Goal: Transaction & Acquisition: Purchase product/service

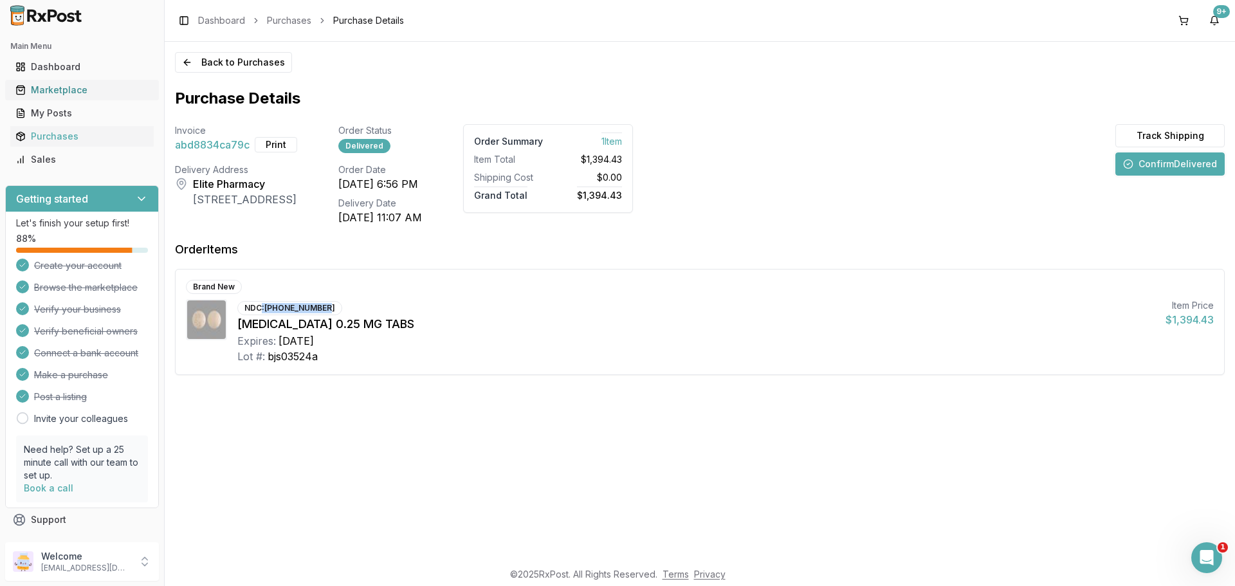
click at [78, 86] on div "Marketplace" at bounding box center [81, 90] width 133 height 13
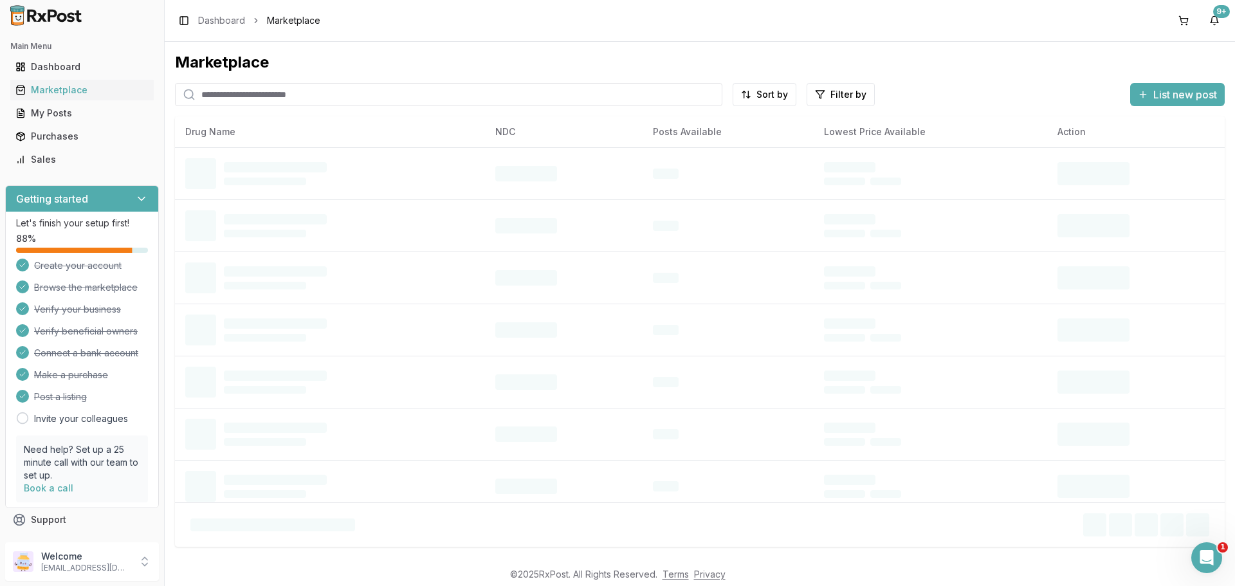
click at [260, 100] on input "search" at bounding box center [448, 94] width 547 height 23
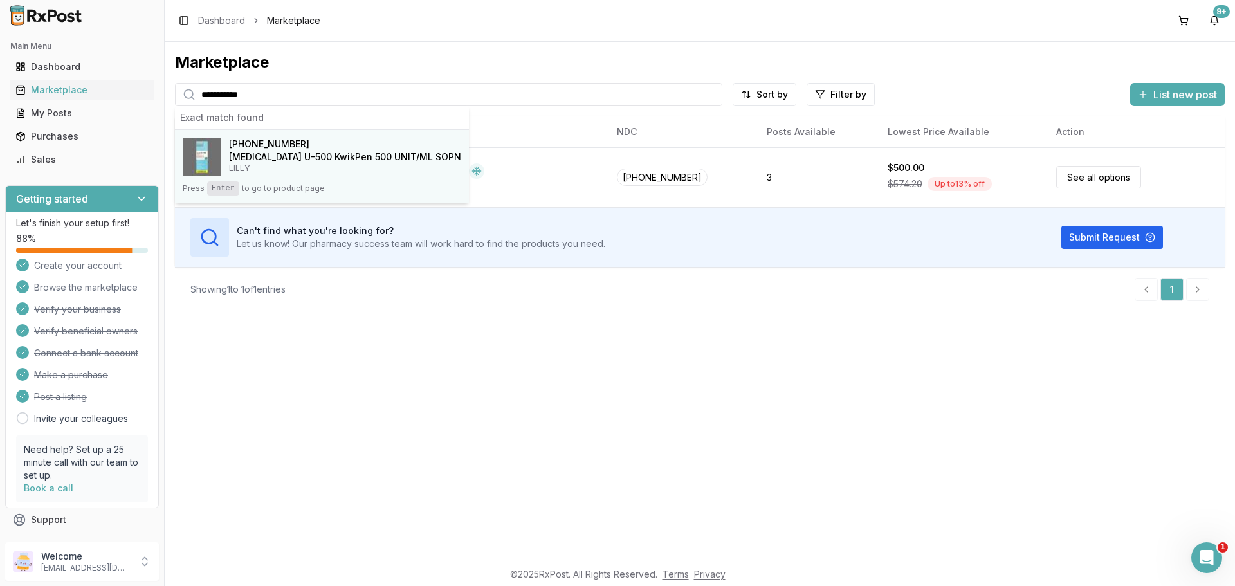
type input "**********"
click at [300, 163] on h4 "[MEDICAL_DATA] U-500 KwikPen 500 UNIT/ML SOPN" at bounding box center [345, 156] width 232 height 13
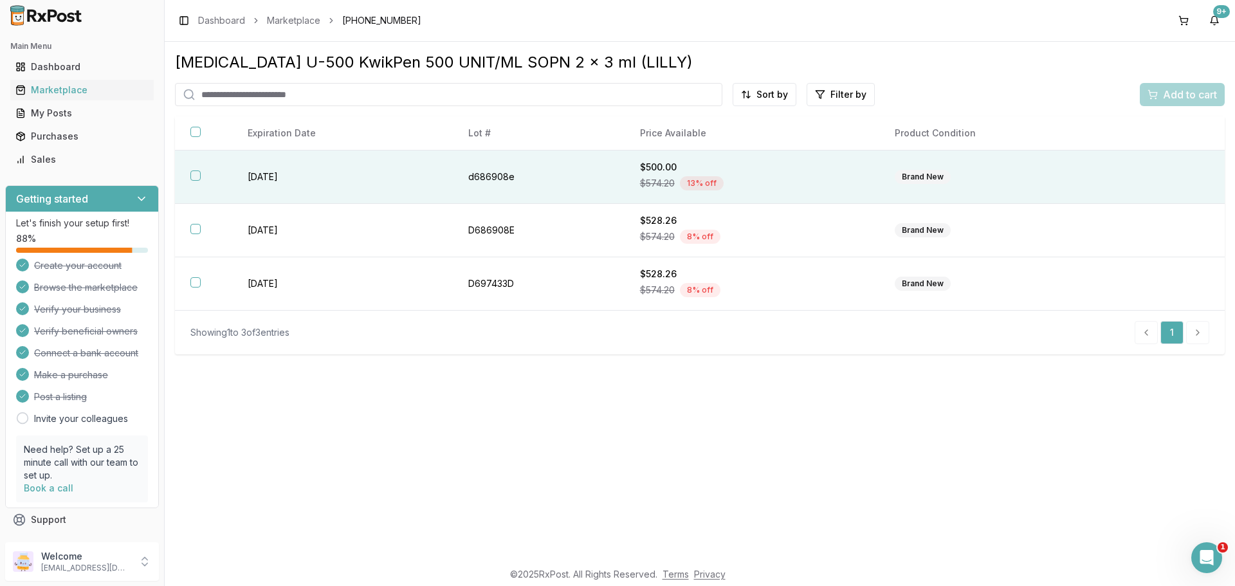
click at [210, 185] on th at bounding box center [203, 176] width 57 height 53
click at [1163, 94] on span "Add to cart" at bounding box center [1190, 94] width 54 height 15
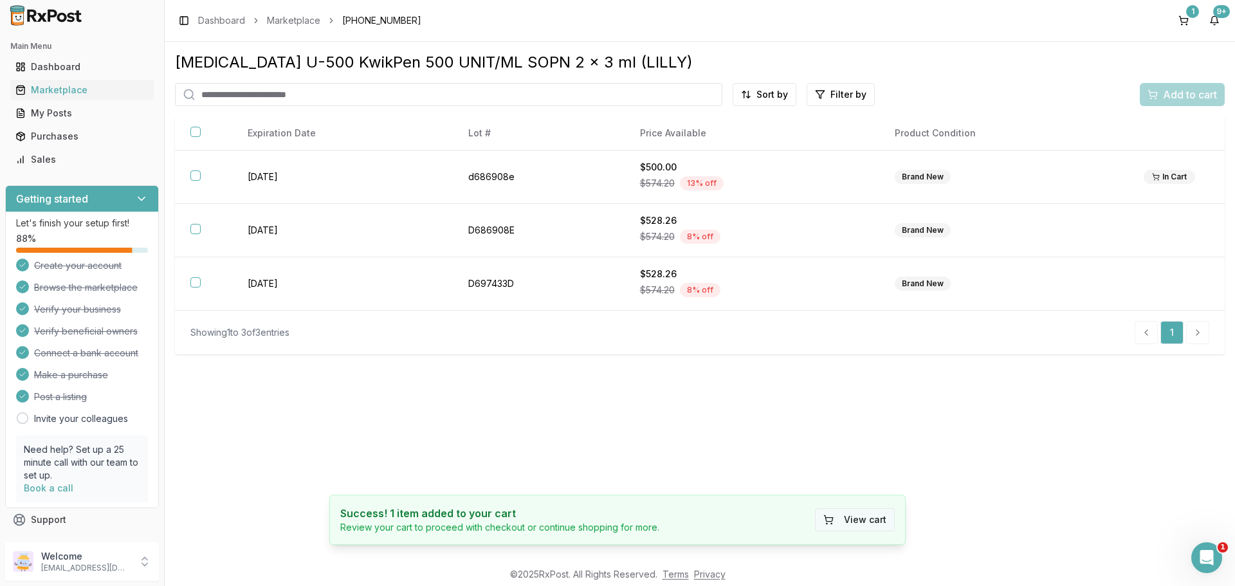
click at [881, 514] on button "View cart" at bounding box center [855, 519] width 80 height 23
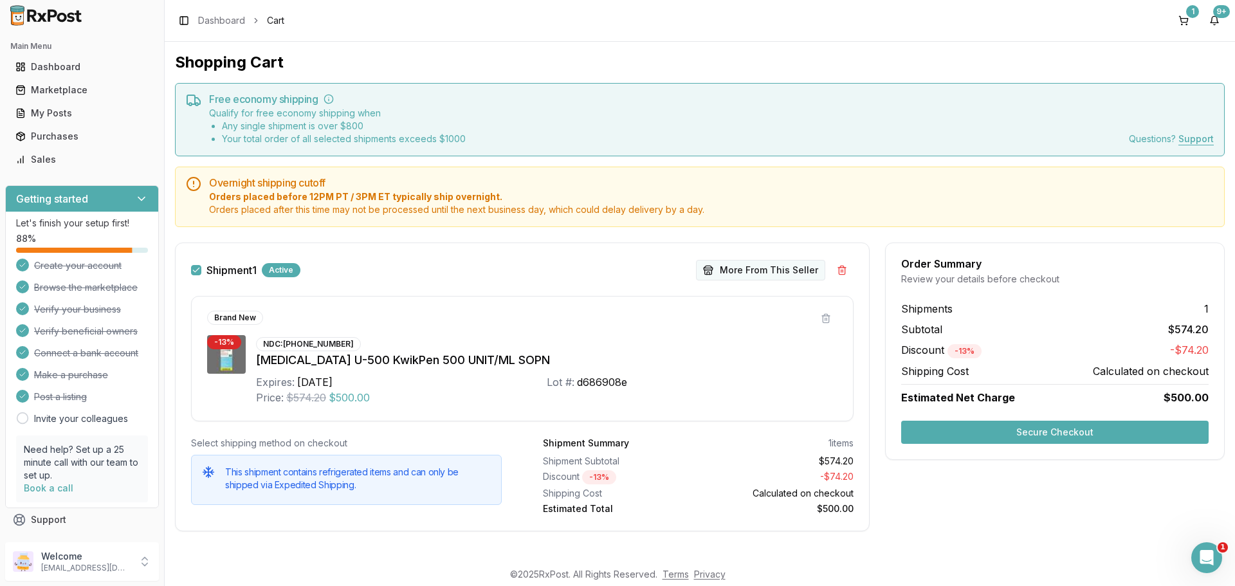
click at [757, 274] on button "More From This Seller" at bounding box center [760, 270] width 129 height 21
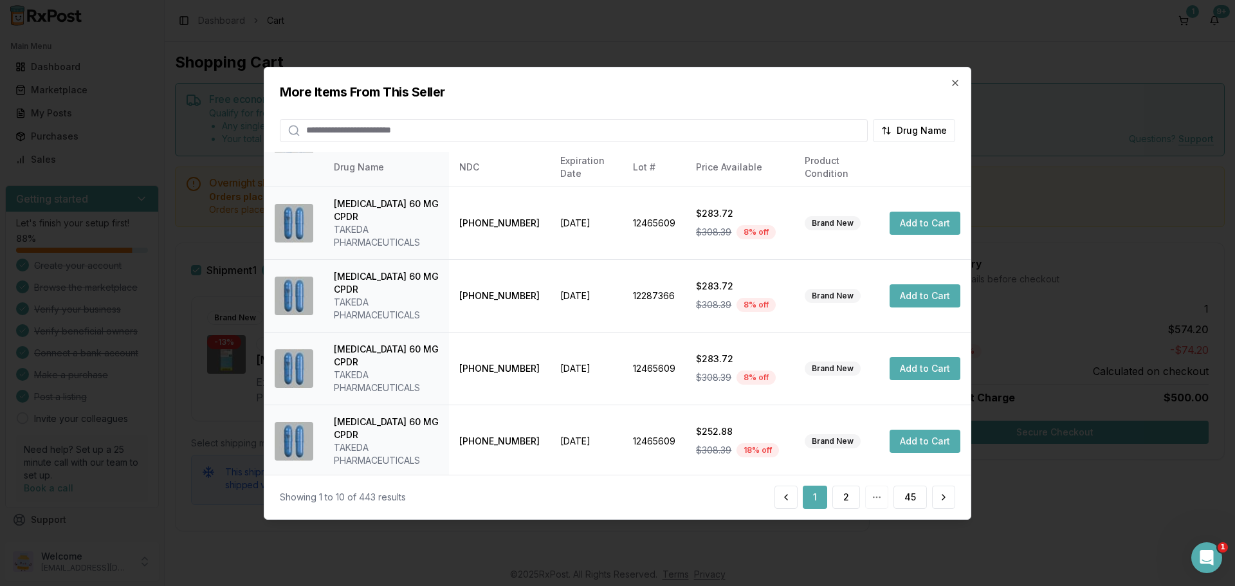
scroll to position [319, 0]
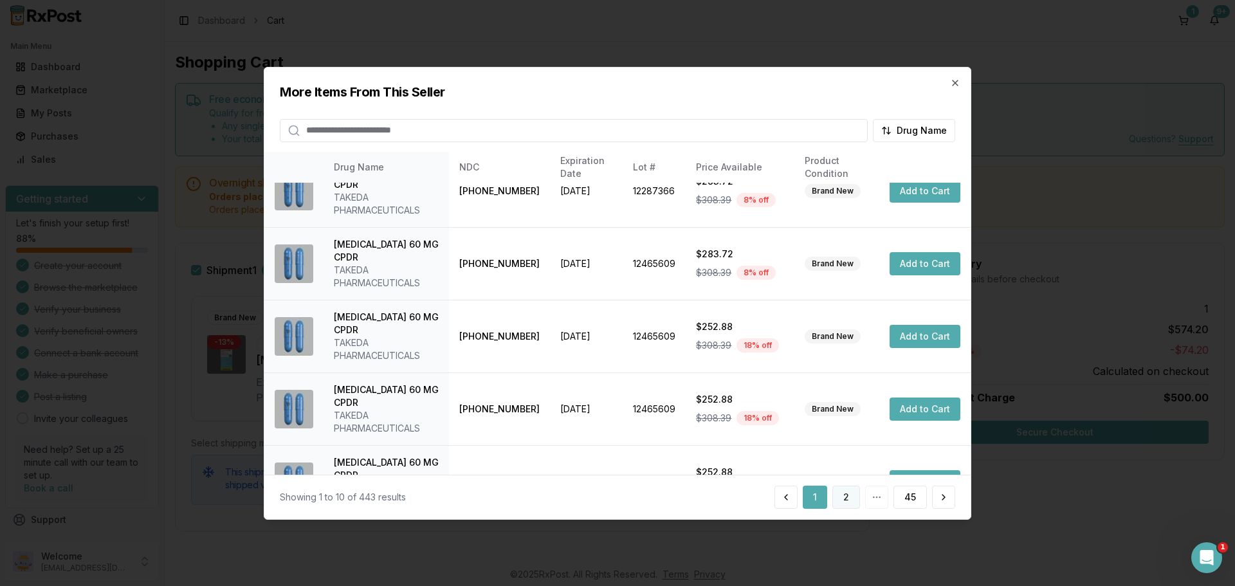
click at [844, 502] on button "2" at bounding box center [846, 497] width 28 height 23
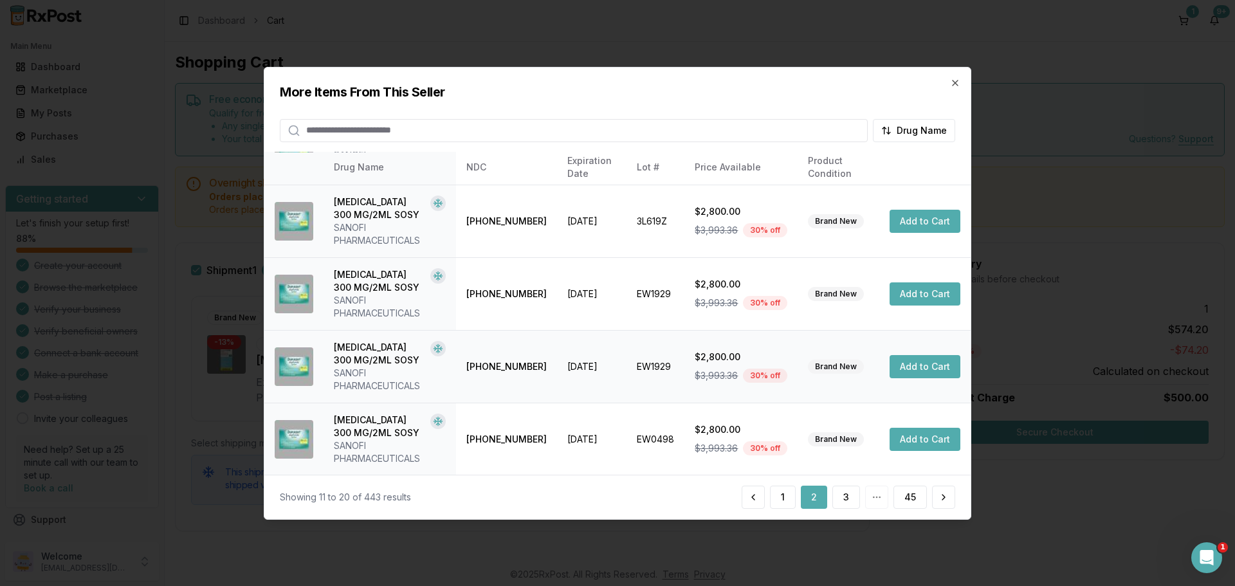
scroll to position [435, 0]
click at [415, 131] on input "search" at bounding box center [574, 129] width 588 height 23
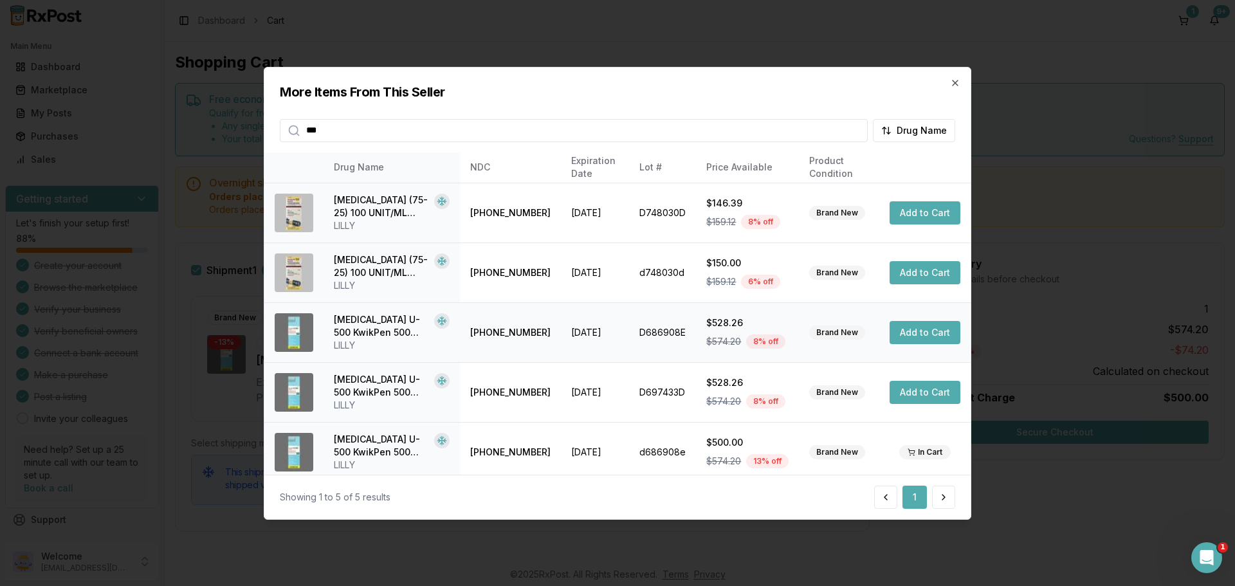
type input "***"
click at [943, 341] on button "Add to Cart" at bounding box center [924, 332] width 71 height 23
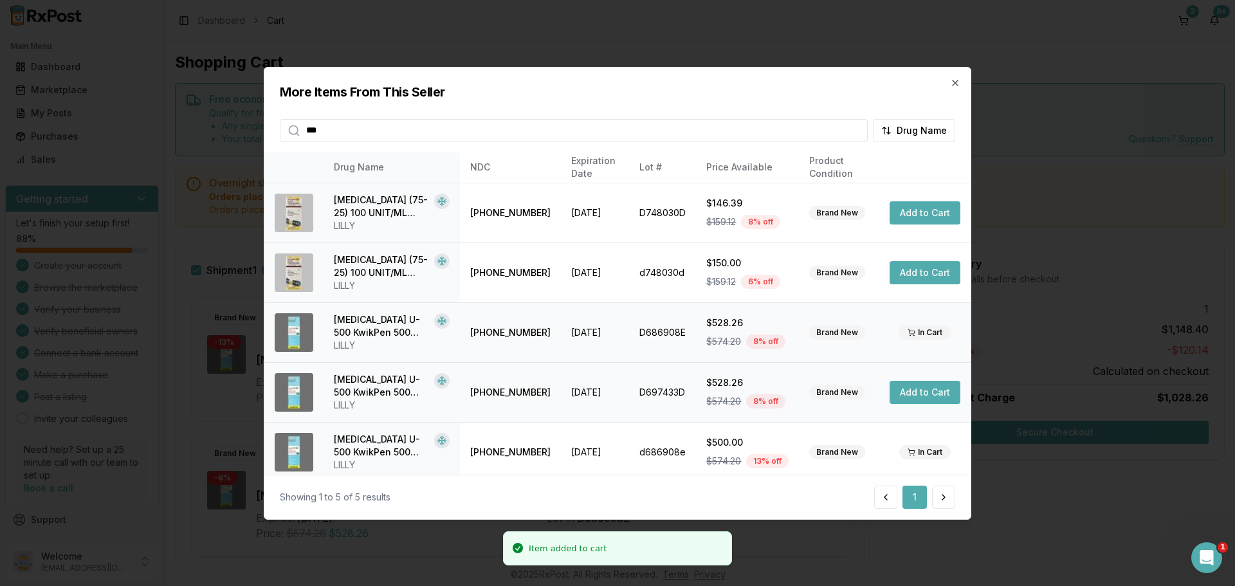
click at [923, 394] on button "Add to Cart" at bounding box center [924, 392] width 71 height 23
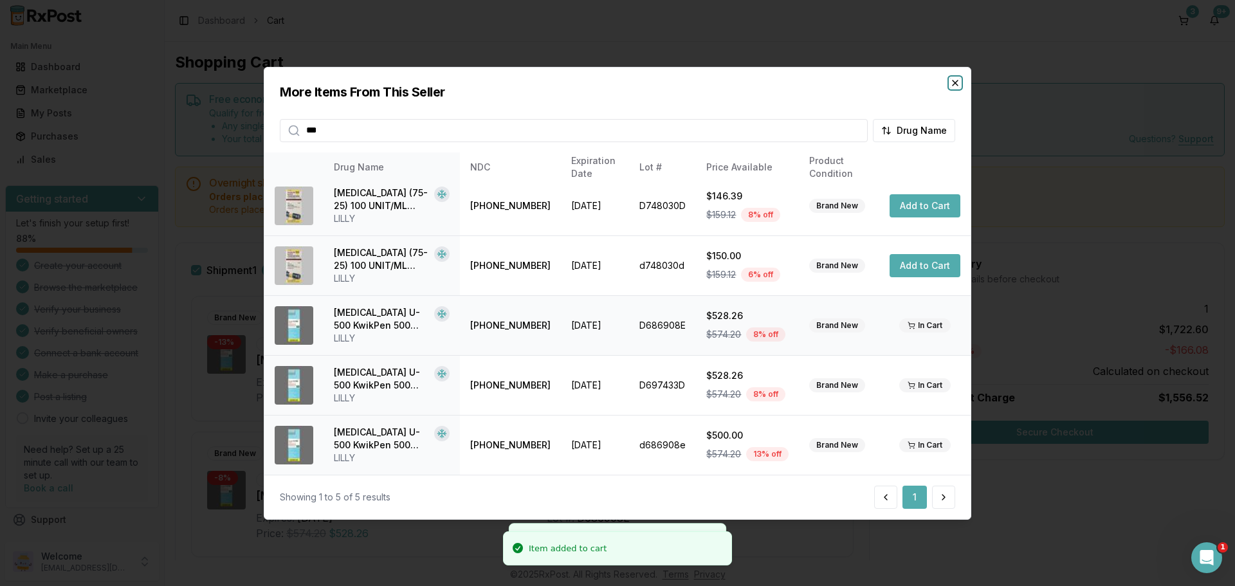
click at [955, 84] on icon "button" at bounding box center [955, 82] width 10 height 10
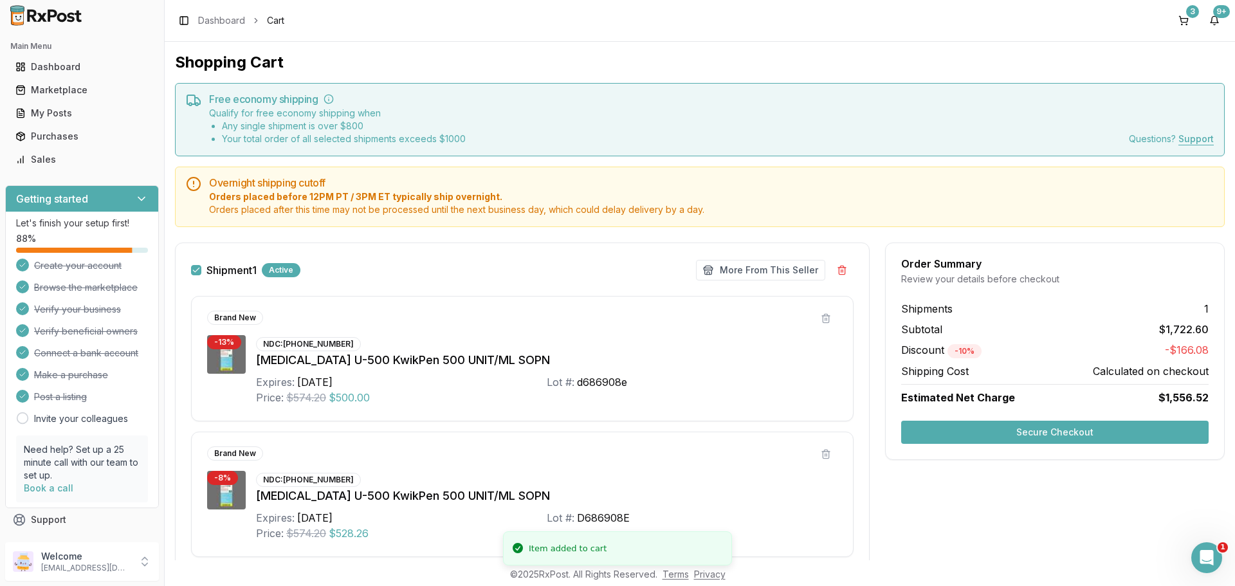
click at [913, 473] on div "Order Summary Review your details before checkout Shipments 1 Subtotal $1,722.6…" at bounding box center [1055, 530] width 340 height 576
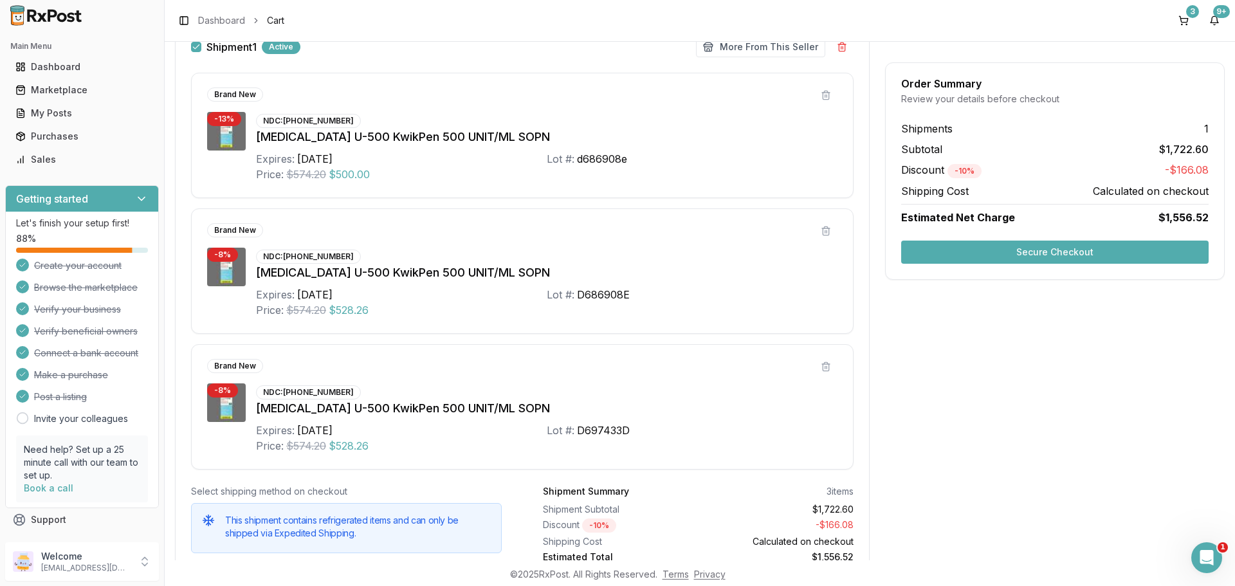
scroll to position [278, 0]
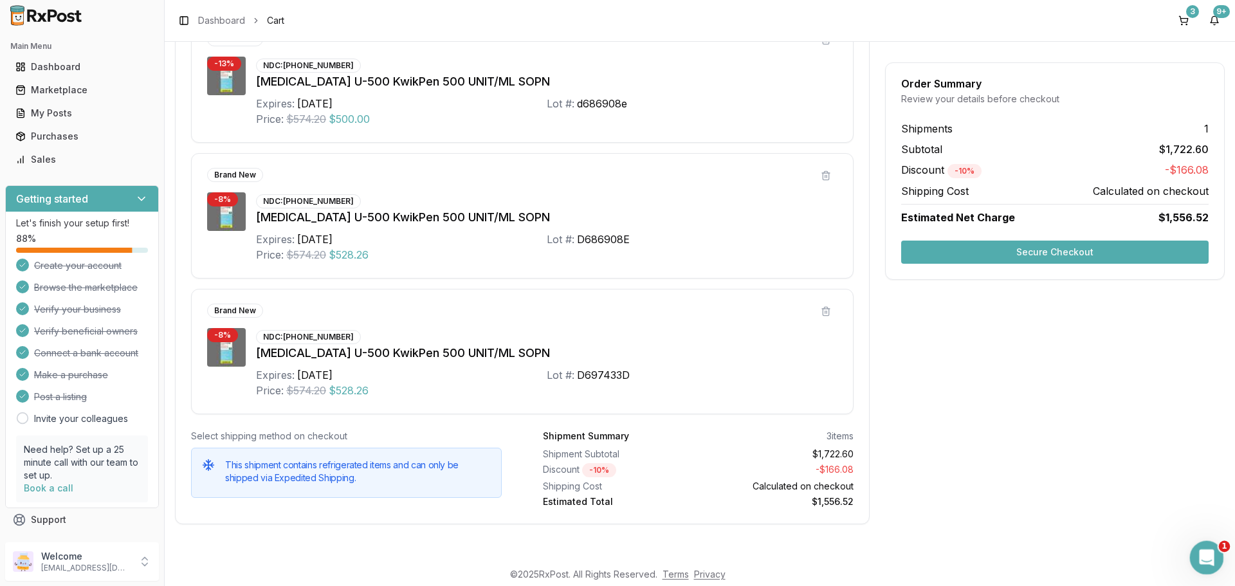
drag, startPoint x: 1209, startPoint y: 556, endPoint x: 2287, endPoint y: 968, distance: 1154.5
click at [1210, 556] on icon "Open Intercom Messenger" at bounding box center [1204, 555] width 21 height 21
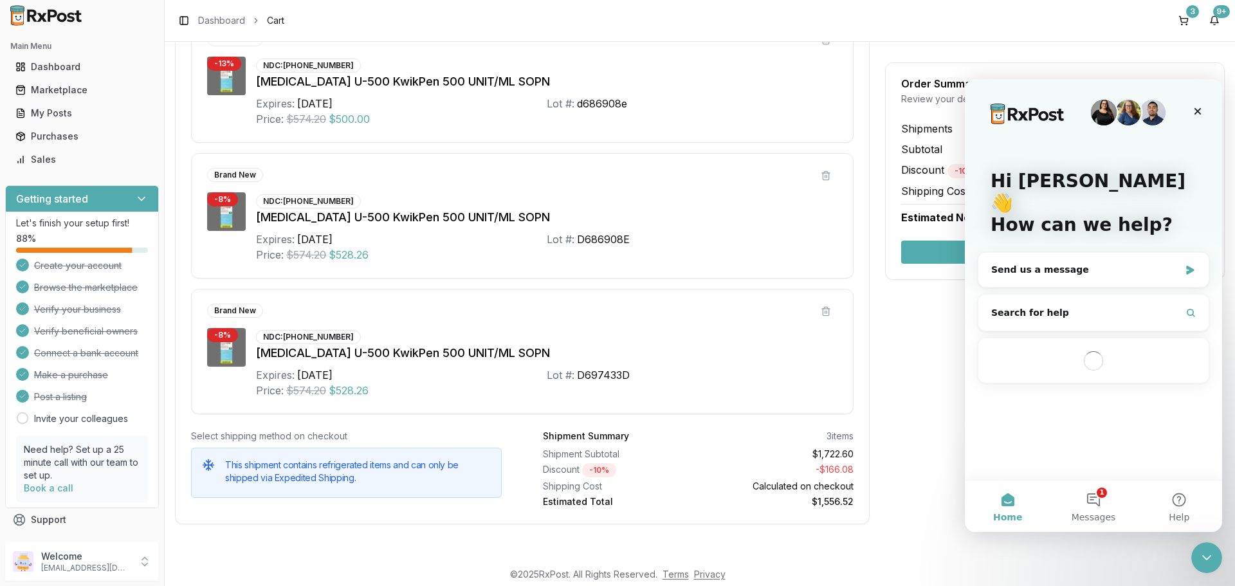
scroll to position [0, 0]
click at [1038, 263] on div "Send us a message" at bounding box center [1085, 270] width 188 height 14
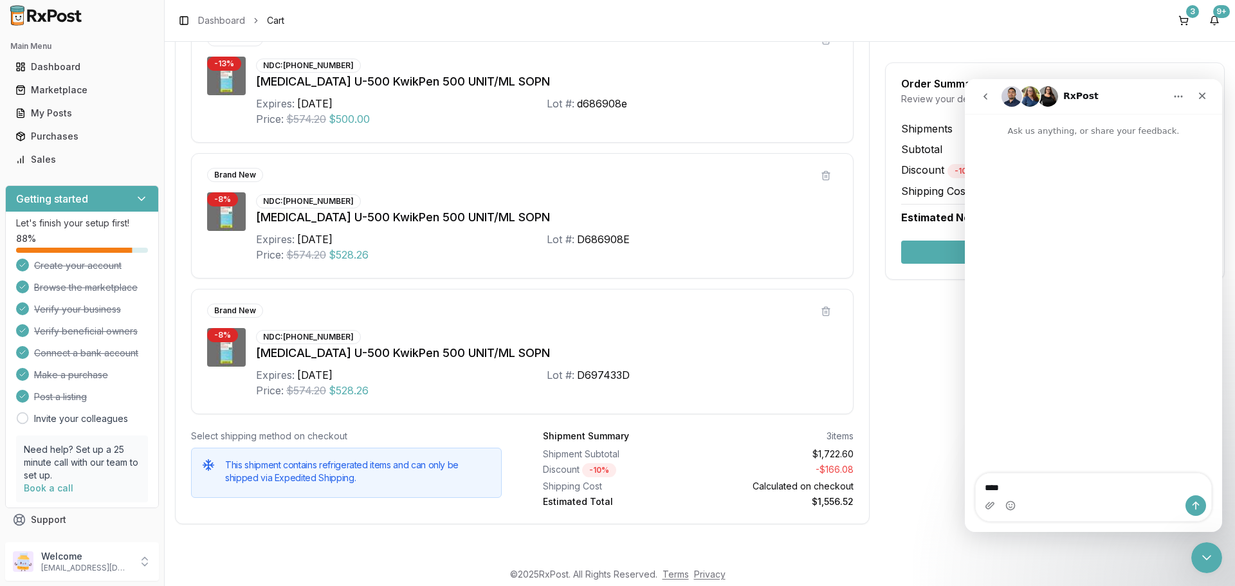
type textarea "*****"
type textarea "**********"
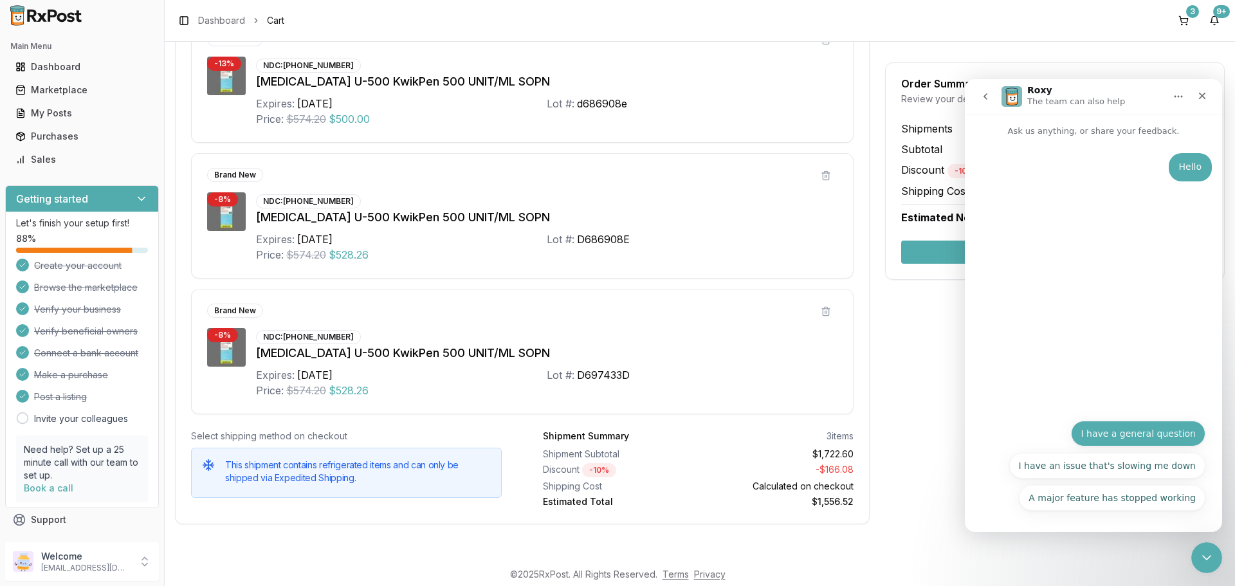
click at [1148, 437] on button "I have a general question" at bounding box center [1138, 434] width 134 height 26
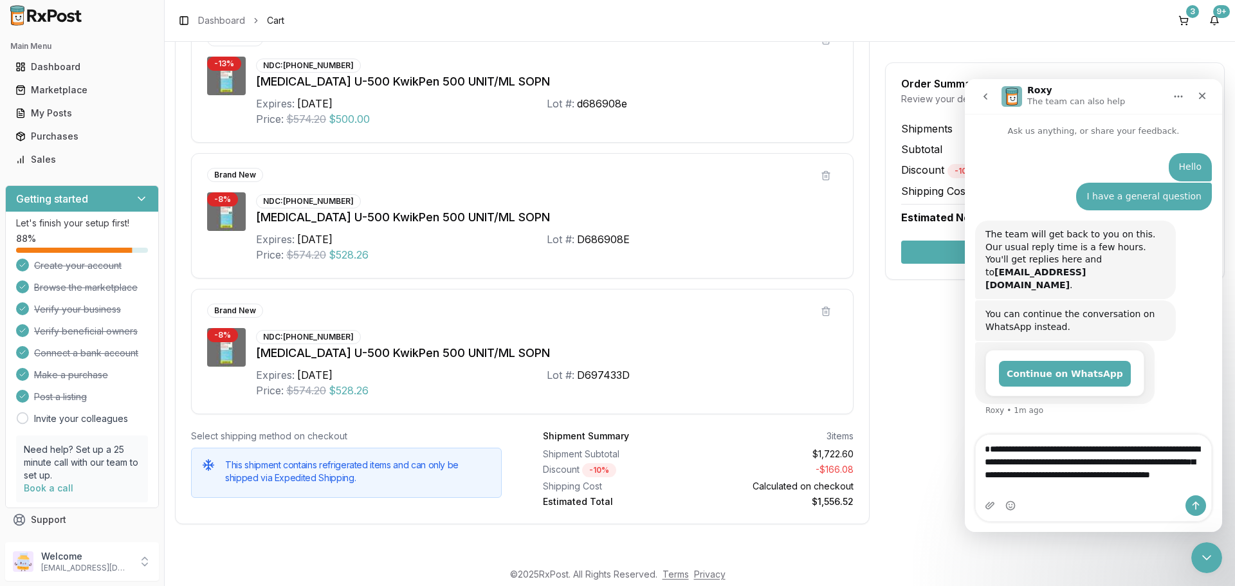
click at [1055, 466] on textarea "**********" at bounding box center [1093, 465] width 235 height 60
drag, startPoint x: 255, startPoint y: 217, endPoint x: 518, endPoint y: 212, distance: 262.4
click at [518, 212] on div "- 8 % NDC: 00002-8824-27 HumuLIN R U-500 KwikPen 500 UNIT/ML SOPN Expires: 2026…" at bounding box center [522, 227] width 630 height 70
copy div "[MEDICAL_DATA] U-500 KwikPen 500 UNIT/ML SOPN"
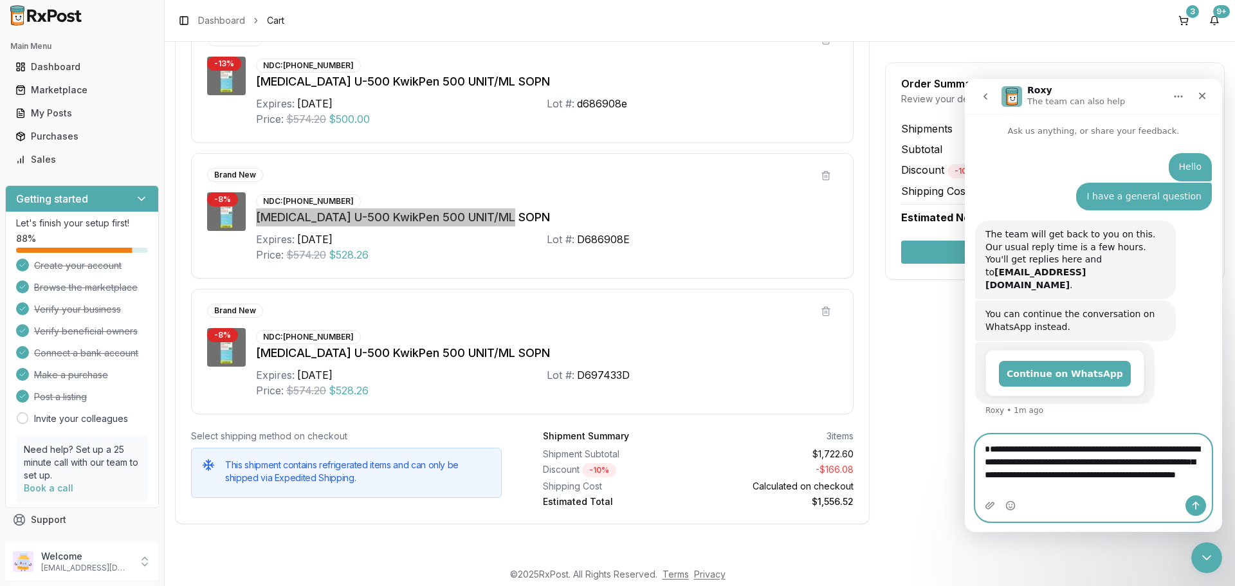
click at [1130, 487] on textarea "**********" at bounding box center [1093, 465] width 235 height 60
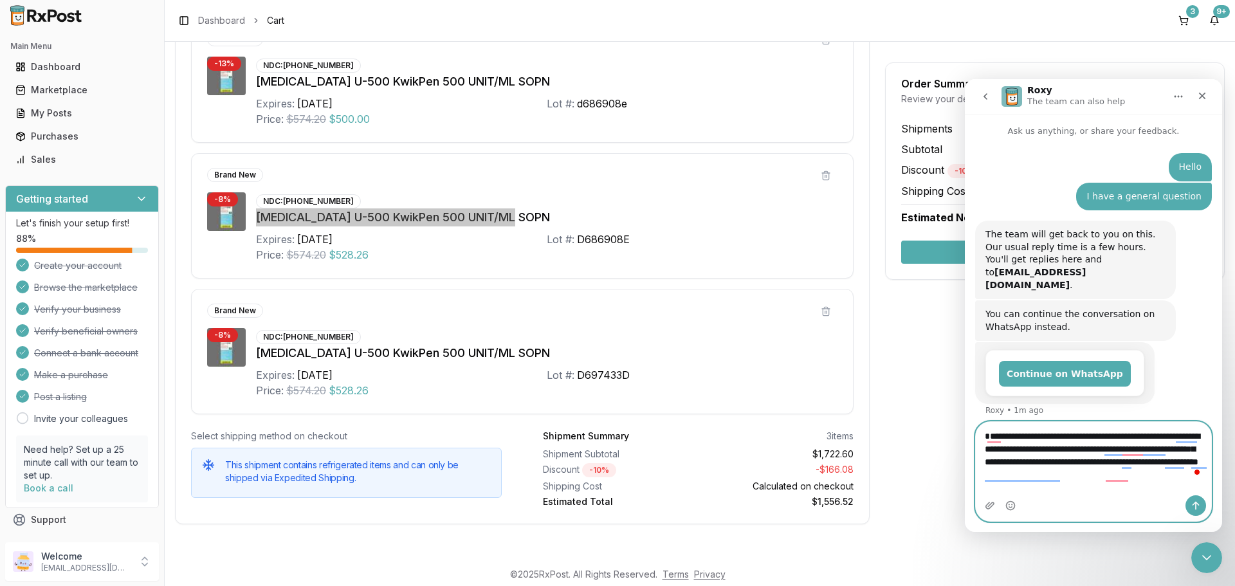
paste textarea "**********"
click at [1193, 482] on textarea "**********" at bounding box center [1093, 445] width 235 height 73
type textarea "**********"
click at [1198, 505] on icon "Send a message…" at bounding box center [1195, 506] width 7 height 8
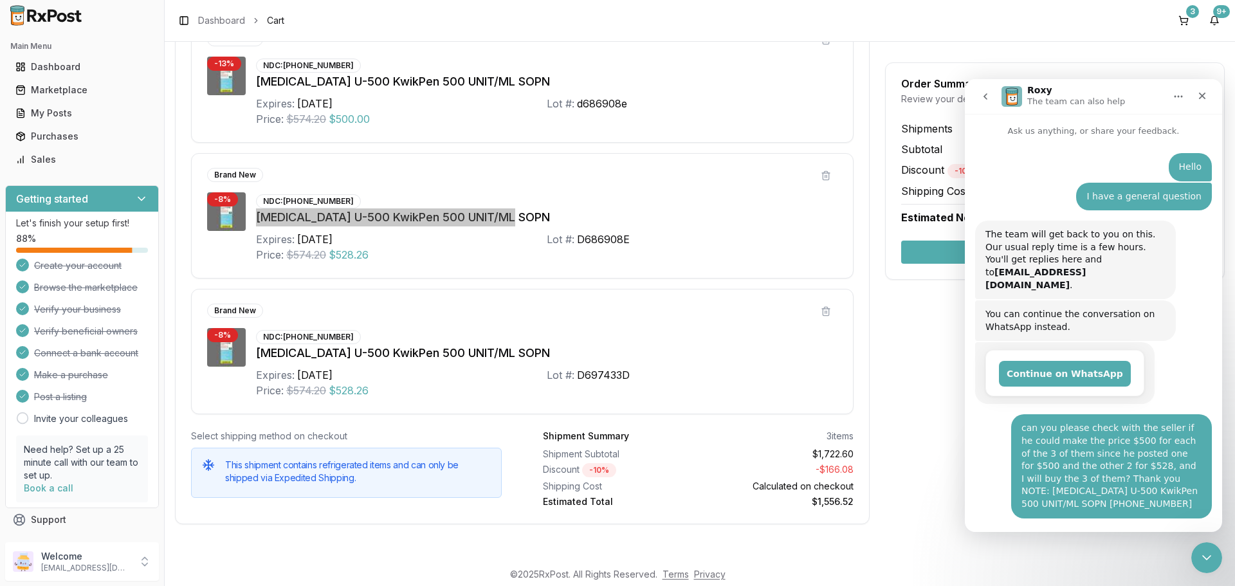
scroll to position [96, 0]
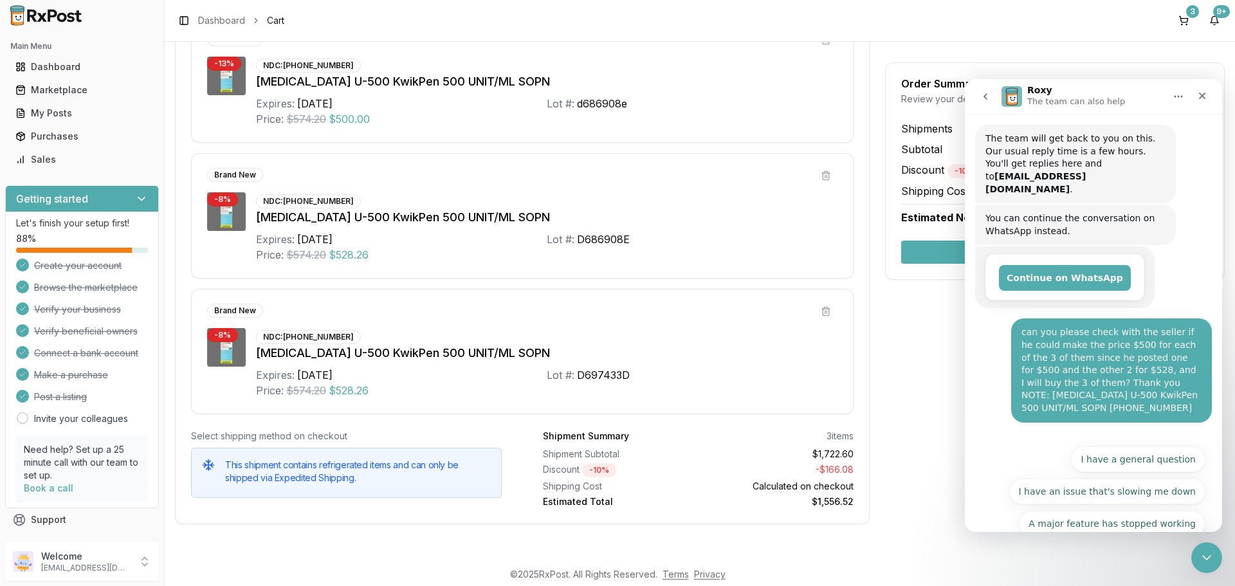
click at [736, 361] on div "[MEDICAL_DATA] U-500 KwikPen 500 UNIT/ML SOPN" at bounding box center [546, 353] width 581 height 18
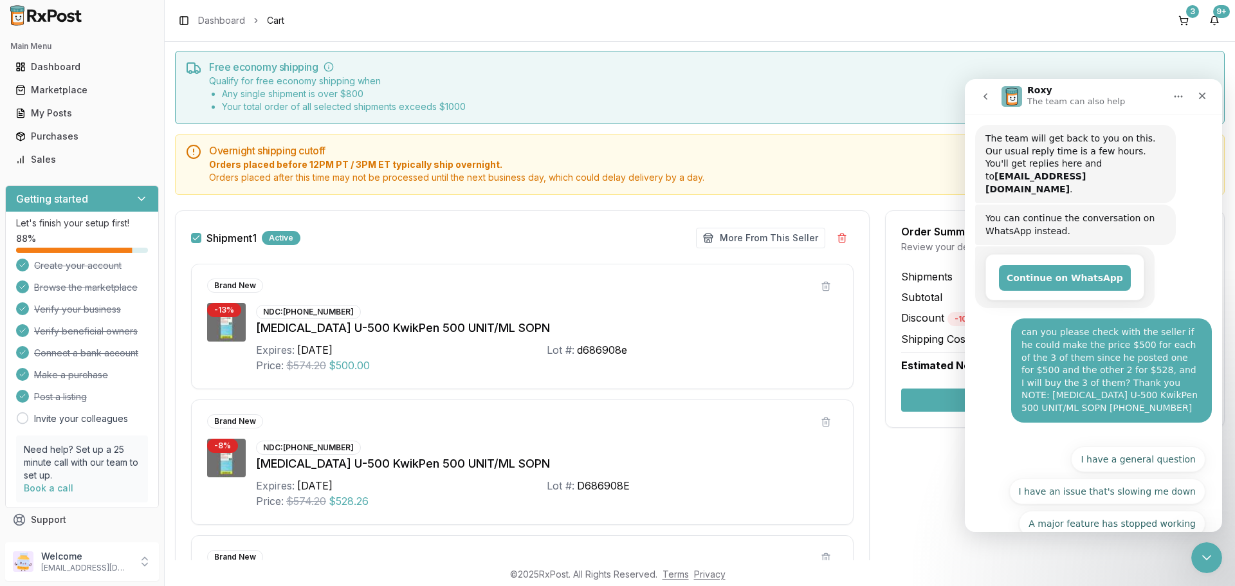
scroll to position [21, 0]
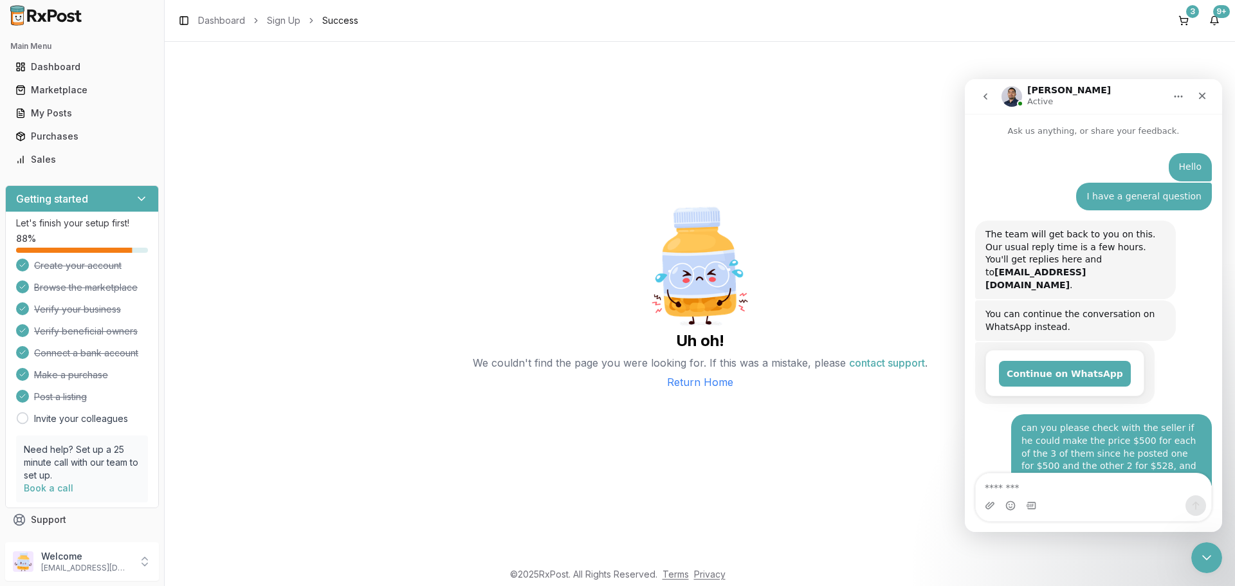
scroll to position [358, 0]
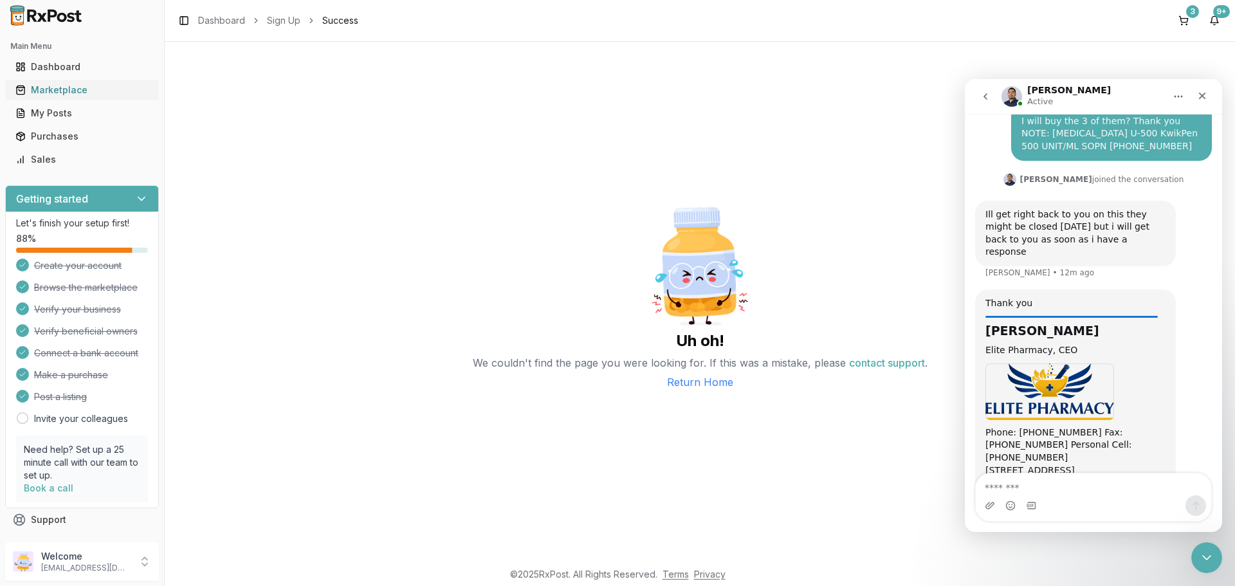
click at [72, 84] on div "Marketplace" at bounding box center [81, 90] width 133 height 13
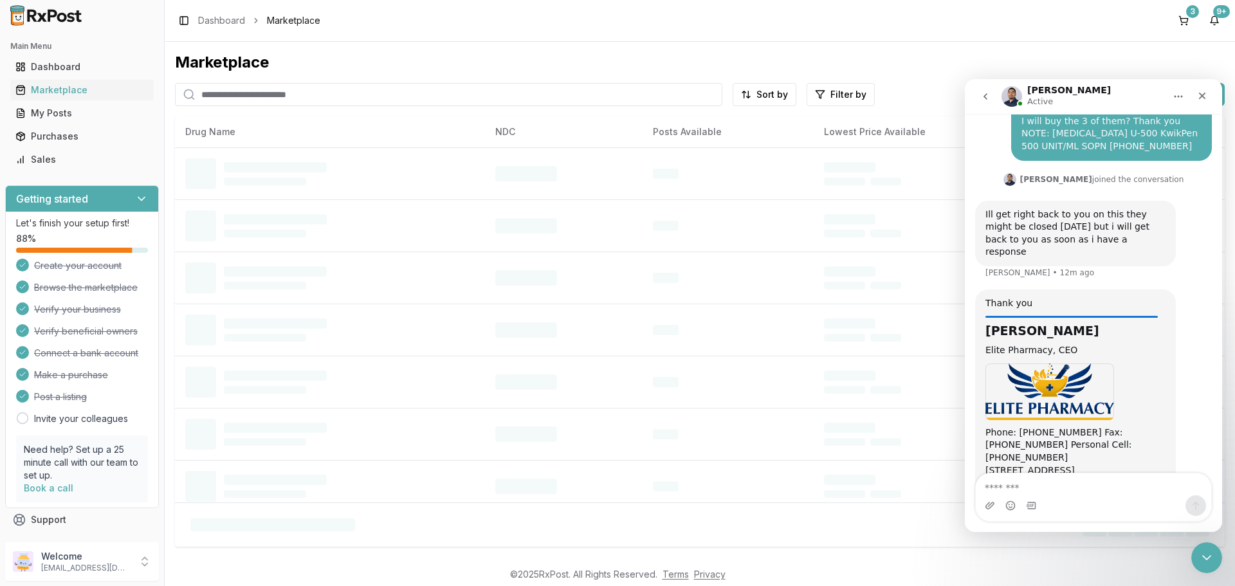
click at [256, 96] on input "search" at bounding box center [448, 94] width 547 height 23
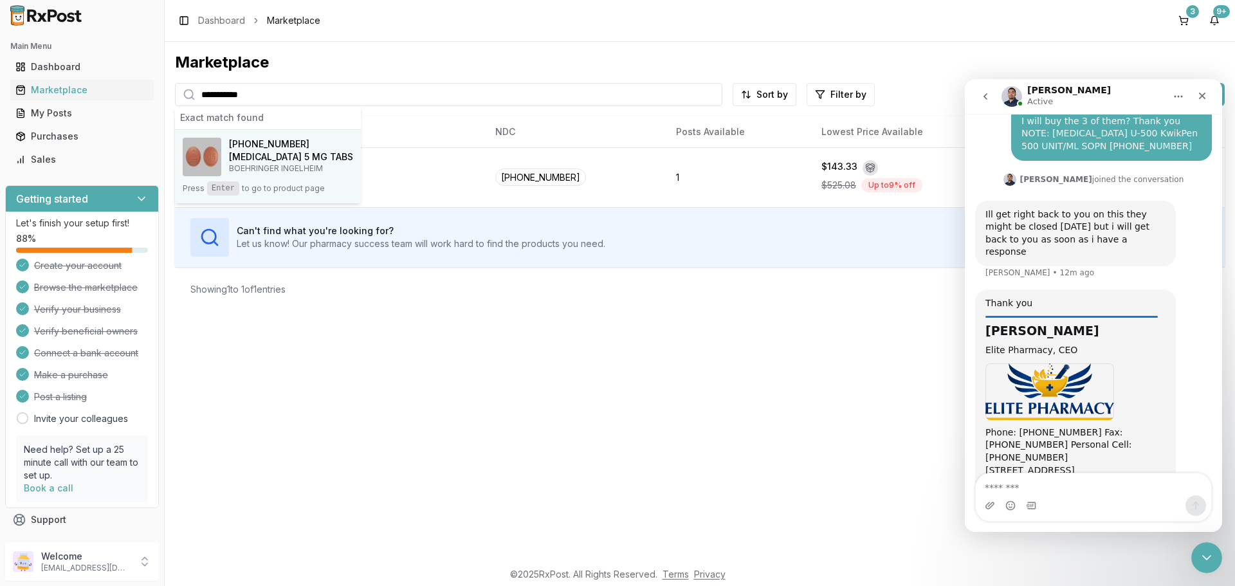
type input "**********"
click at [262, 162] on h4 "[MEDICAL_DATA] 5 MG TABS" at bounding box center [291, 156] width 124 height 13
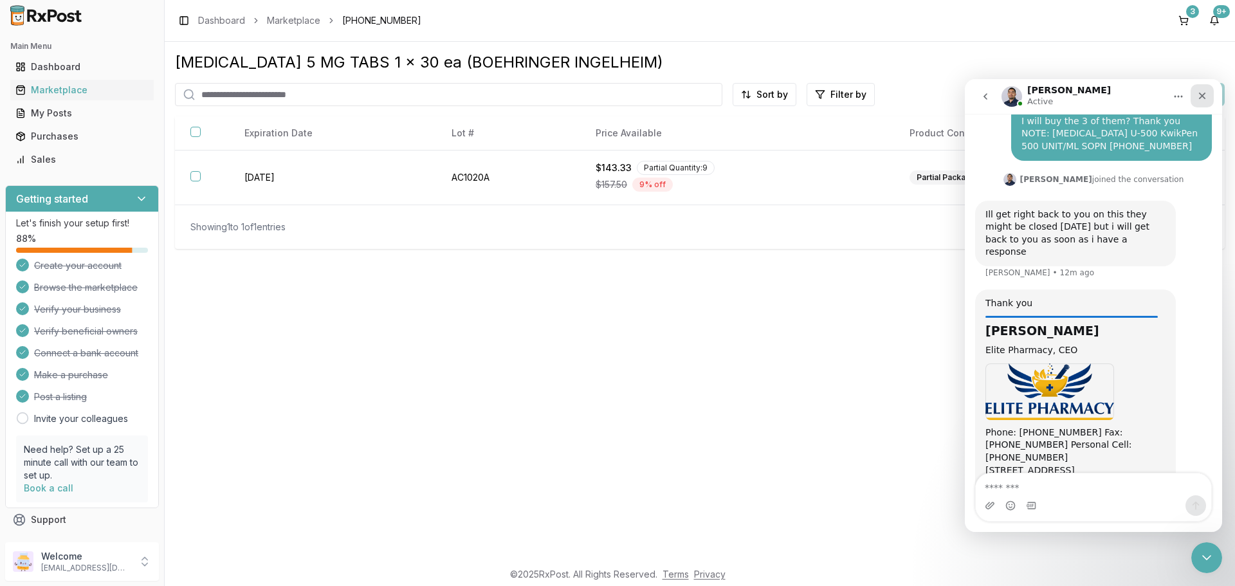
click at [1201, 96] on icon "Close" at bounding box center [1202, 96] width 7 height 7
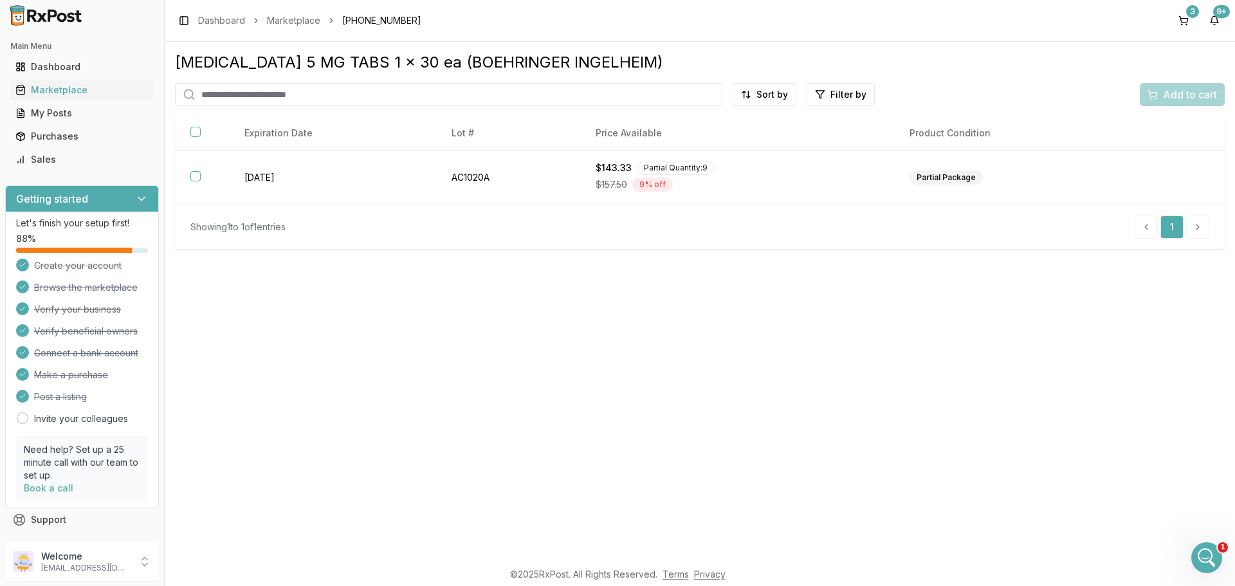
scroll to position [358, 0]
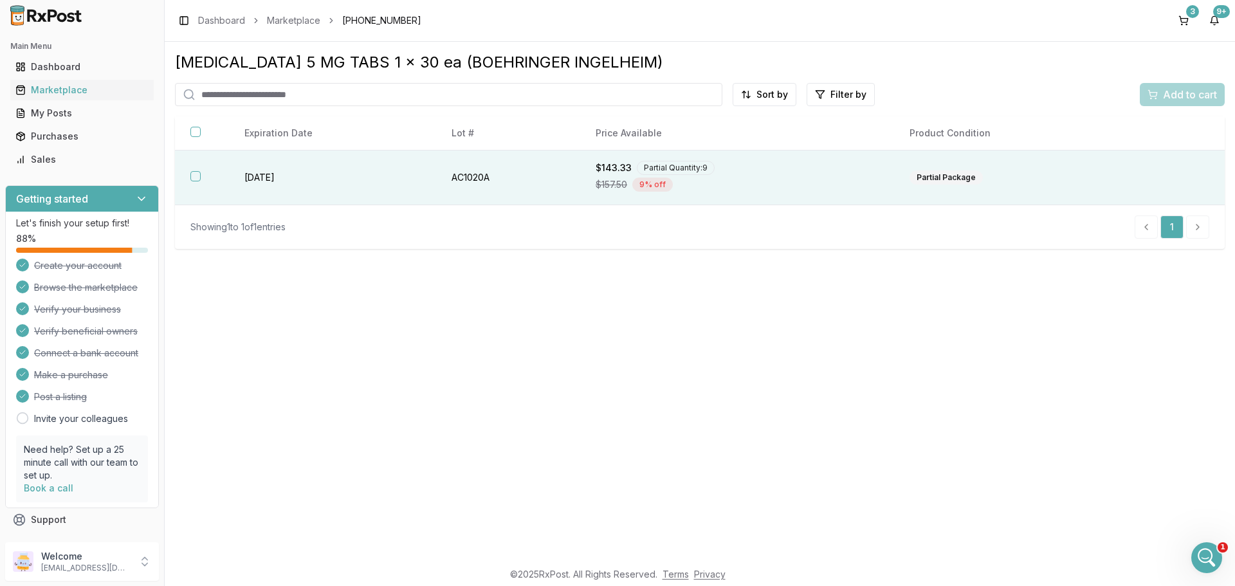
click at [365, 179] on td "[DATE]" at bounding box center [332, 177] width 207 height 55
click at [77, 136] on div "Purchases" at bounding box center [81, 136] width 133 height 13
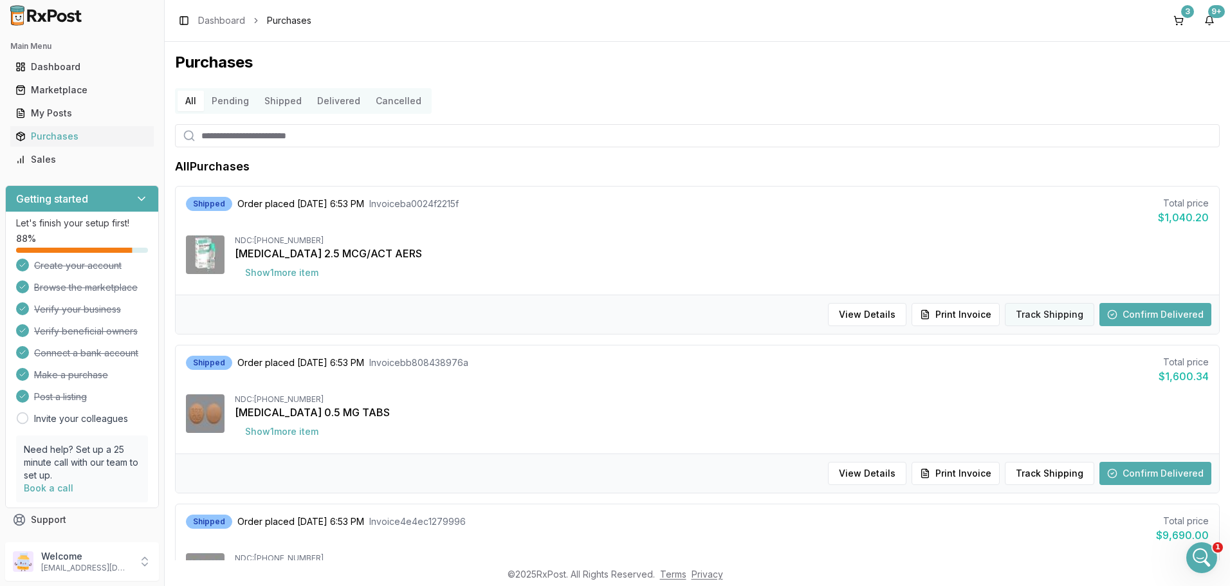
click at [1035, 320] on button "Track Shipping" at bounding box center [1048, 314] width 89 height 23
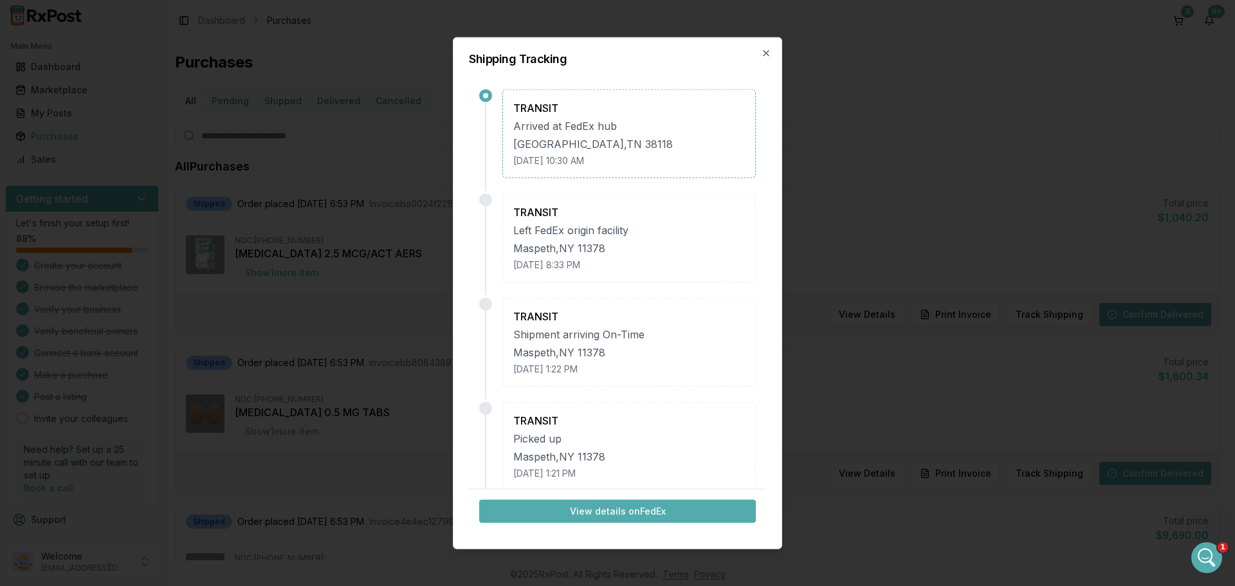
click at [772, 52] on div "Shipping Tracking TRANSIT Arrived at [GEOGRAPHIC_DATA] hub [GEOGRAPHIC_DATA] , …" at bounding box center [617, 293] width 329 height 513
click at [766, 54] on icon "button" at bounding box center [766, 53] width 10 height 10
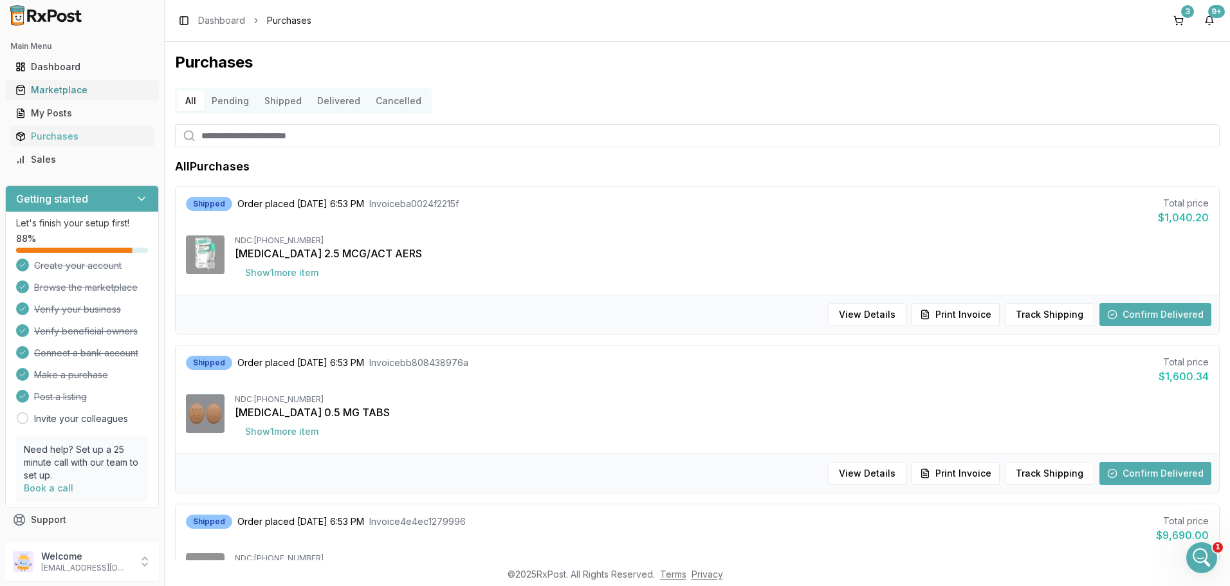
click at [92, 82] on link "Marketplace" at bounding box center [81, 89] width 143 height 23
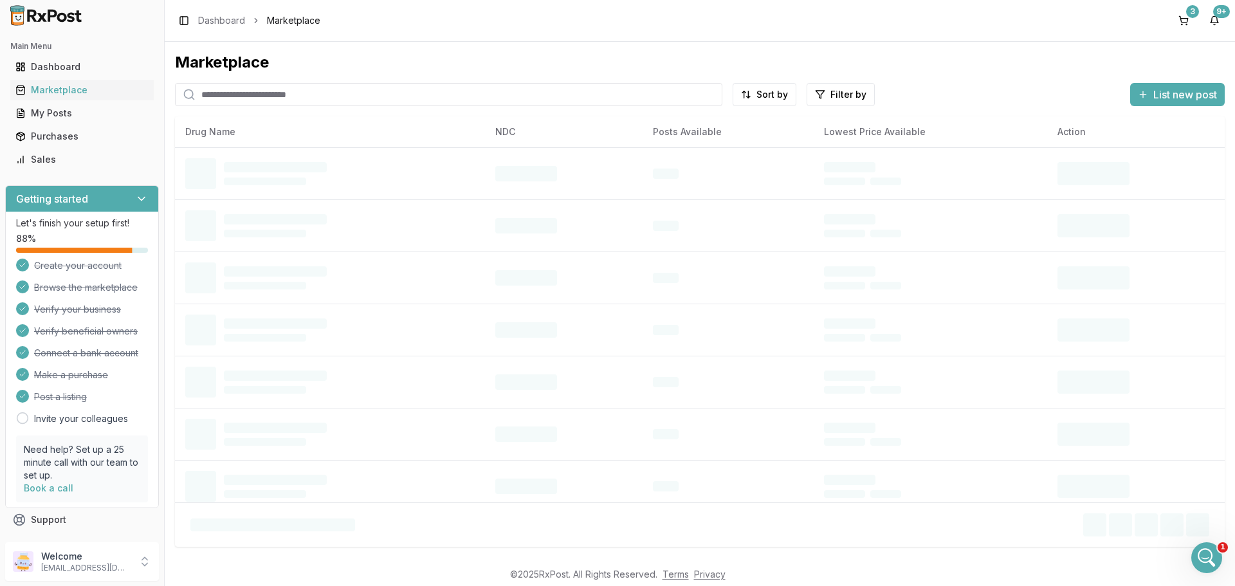
click at [242, 95] on input "search" at bounding box center [448, 94] width 547 height 23
paste input "**********"
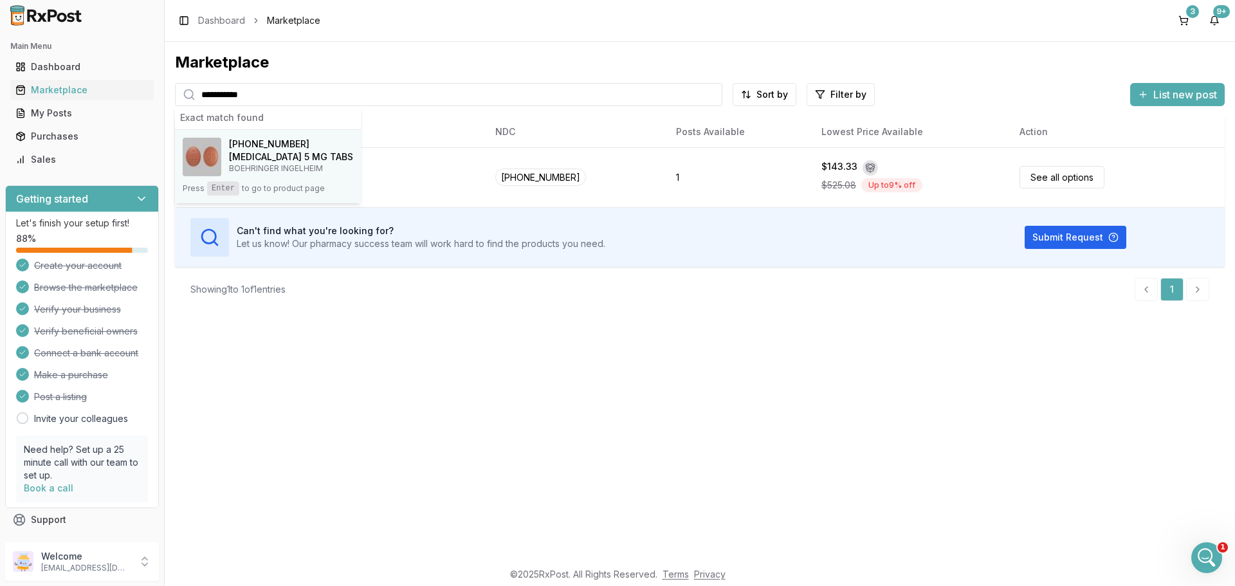
type input "**********"
click at [251, 159] on h4 "[MEDICAL_DATA] 5 MG TABS" at bounding box center [291, 156] width 124 height 13
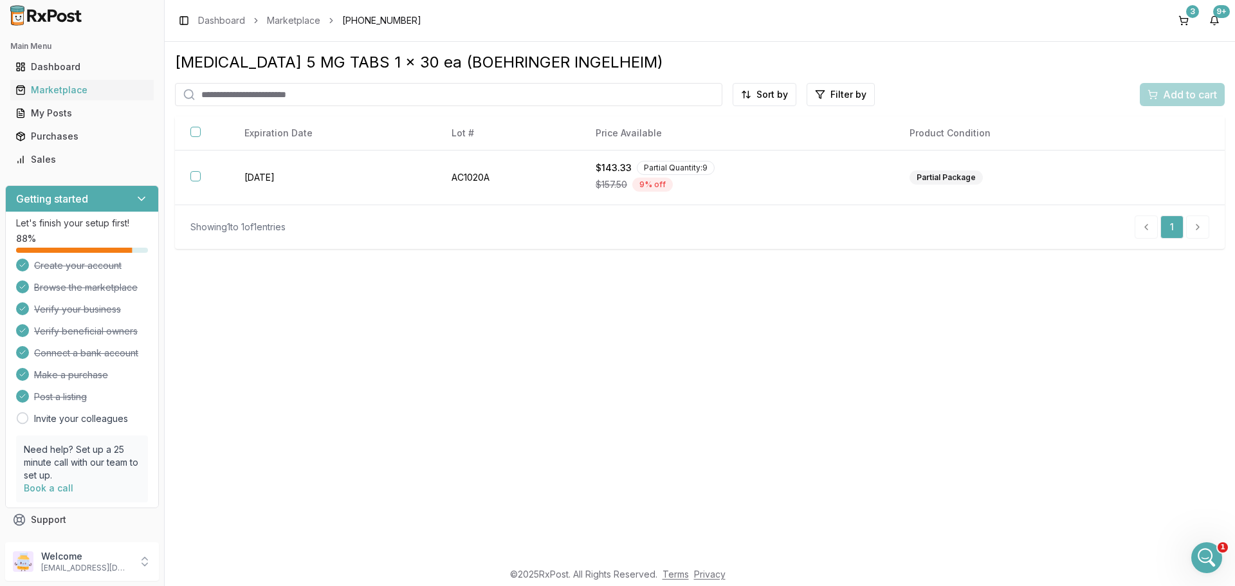
click at [234, 93] on input "search" at bounding box center [448, 94] width 547 height 23
paste input "**********"
type input "**********"
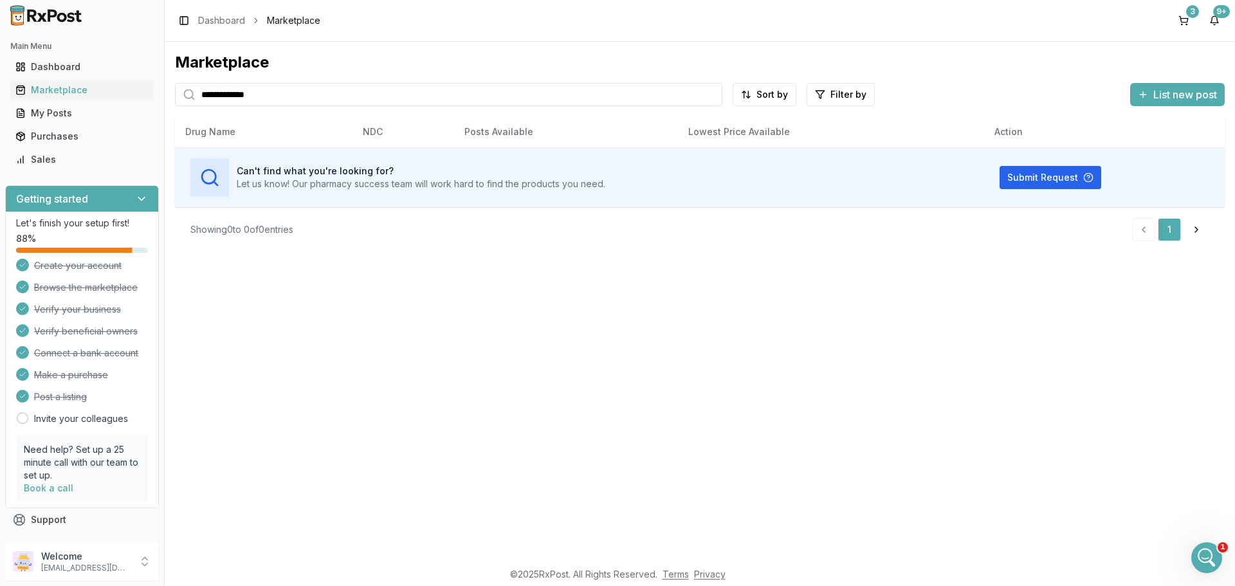
drag, startPoint x: 301, startPoint y: 97, endPoint x: 166, endPoint y: 107, distance: 135.4
click at [166, 107] on div "**********" at bounding box center [700, 301] width 1070 height 518
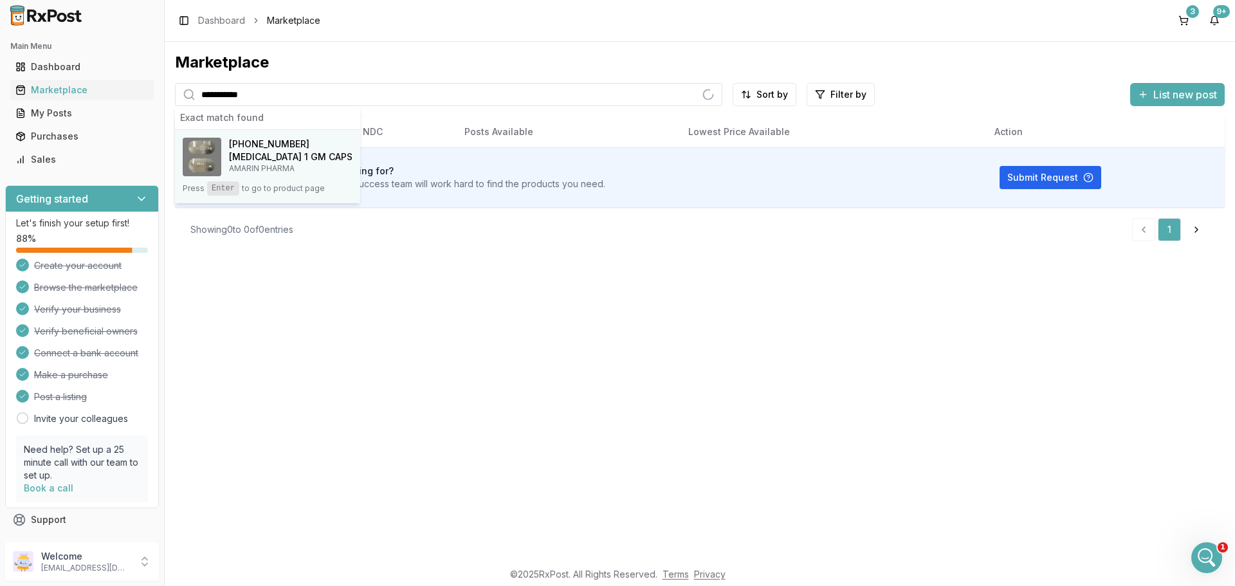
type input "**********"
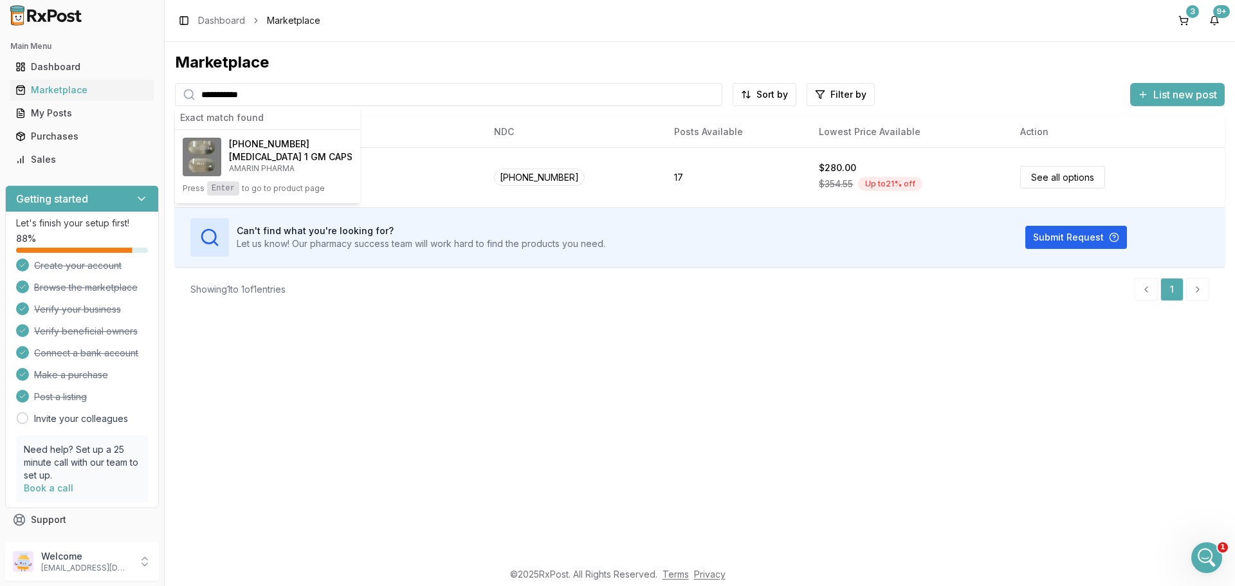
click at [264, 152] on h4 "[MEDICAL_DATA] 1 GM CAPS" at bounding box center [290, 156] width 123 height 13
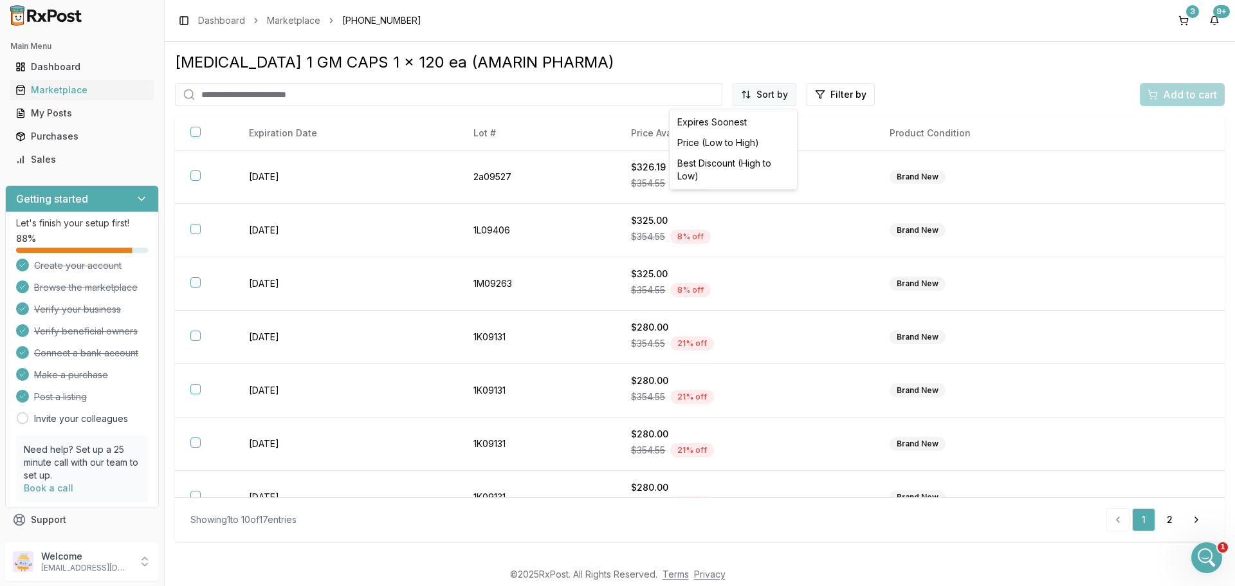
click at [769, 99] on html "Main Menu Dashboard Marketplace My Posts Purchases Sales Getting started Let's …" at bounding box center [617, 293] width 1235 height 586
click at [745, 141] on div "Price (Low to High)" at bounding box center [733, 142] width 122 height 21
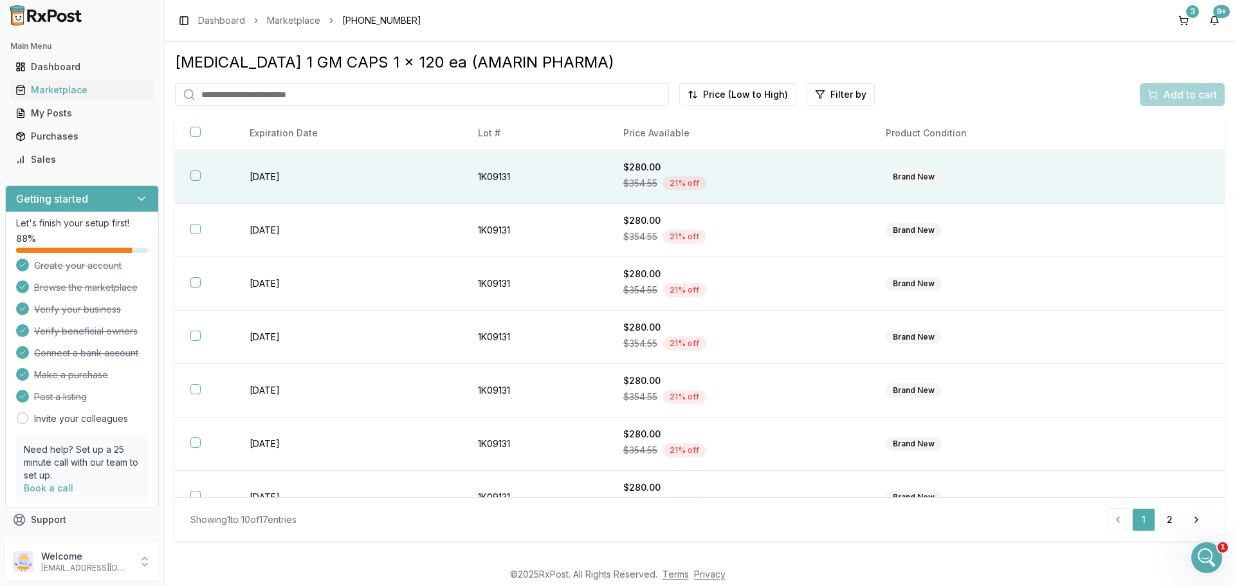
click at [195, 177] on button "button" at bounding box center [195, 175] width 10 height 10
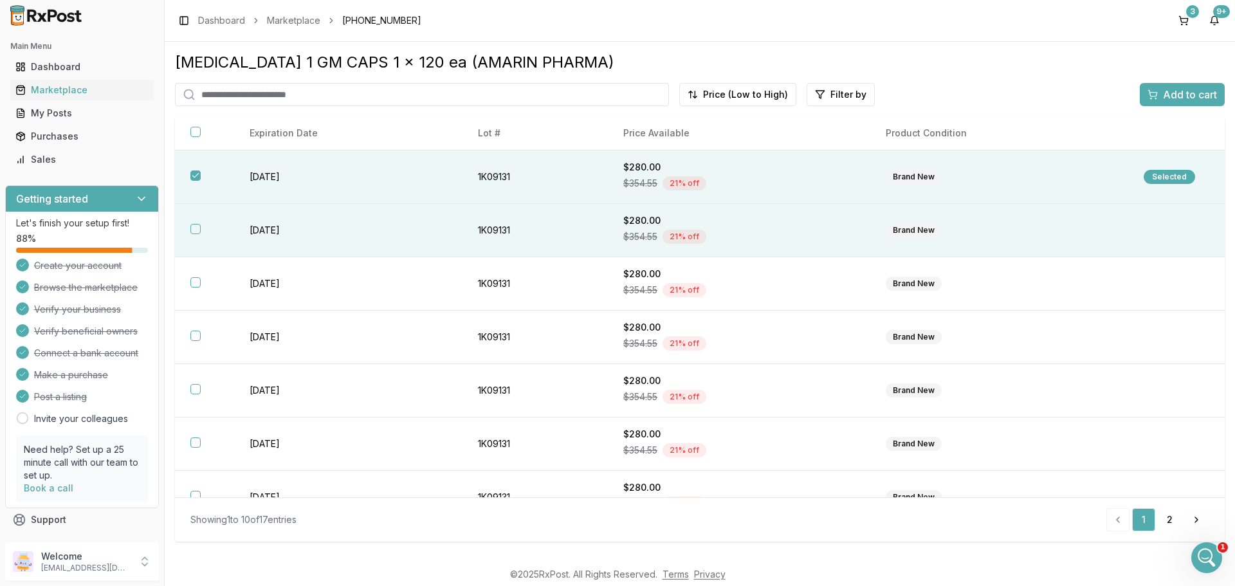
click at [197, 228] on button "button" at bounding box center [195, 229] width 10 height 10
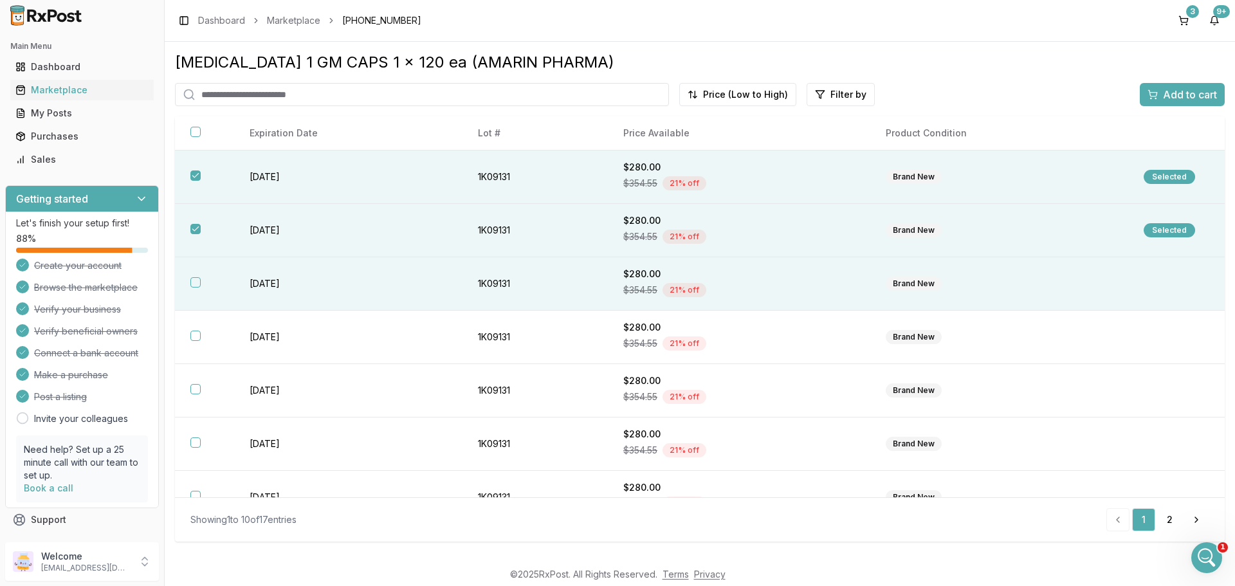
click at [194, 286] on button "button" at bounding box center [195, 282] width 10 height 10
click at [1184, 102] on button "Add to cart" at bounding box center [1182, 94] width 85 height 23
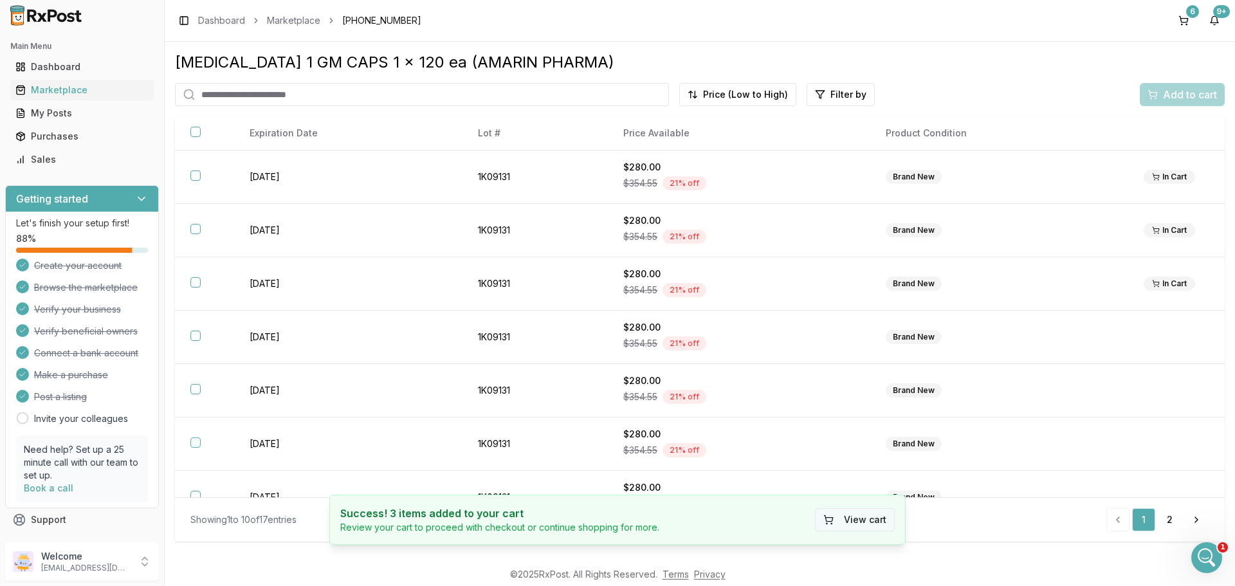
click at [847, 522] on button "View cart" at bounding box center [855, 519] width 80 height 23
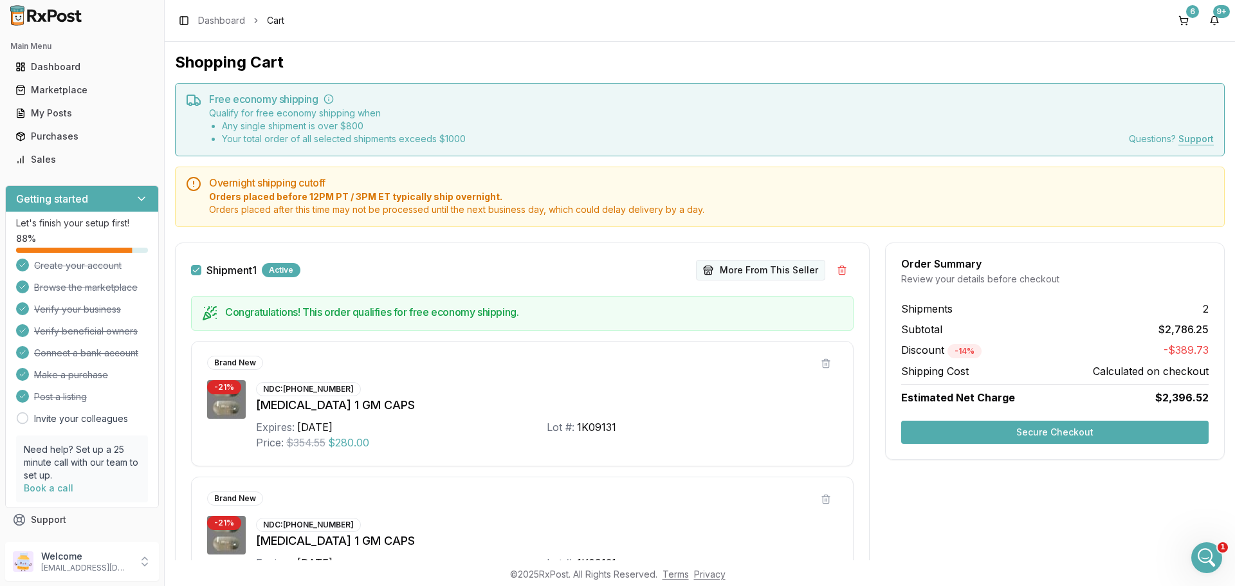
click at [763, 266] on button "More From This Seller" at bounding box center [760, 270] width 129 height 21
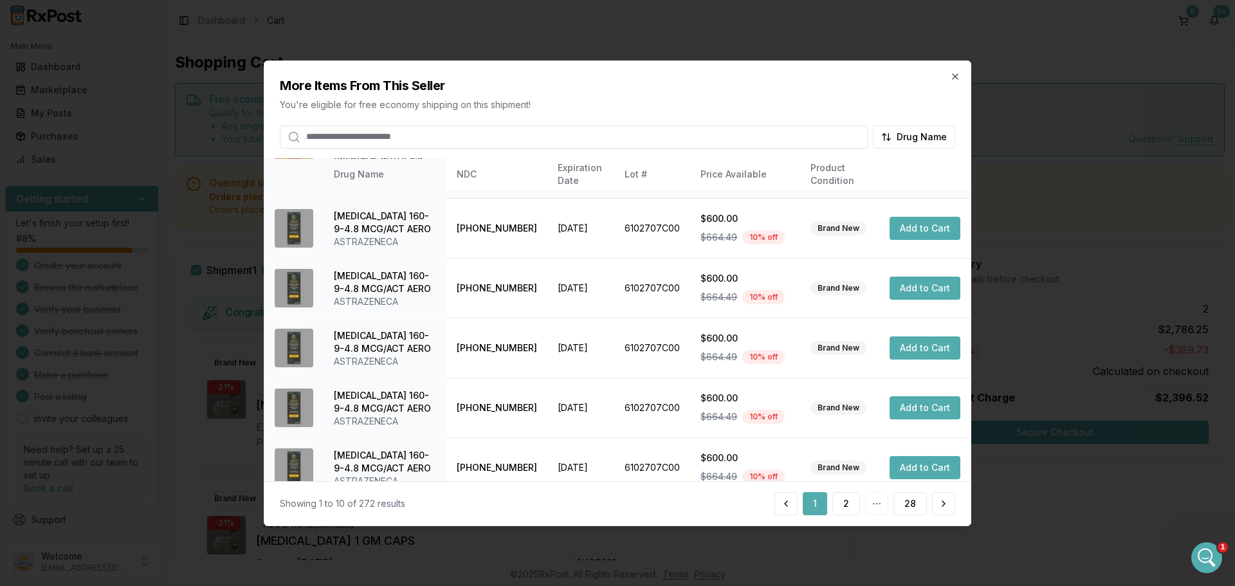
scroll to position [306, 0]
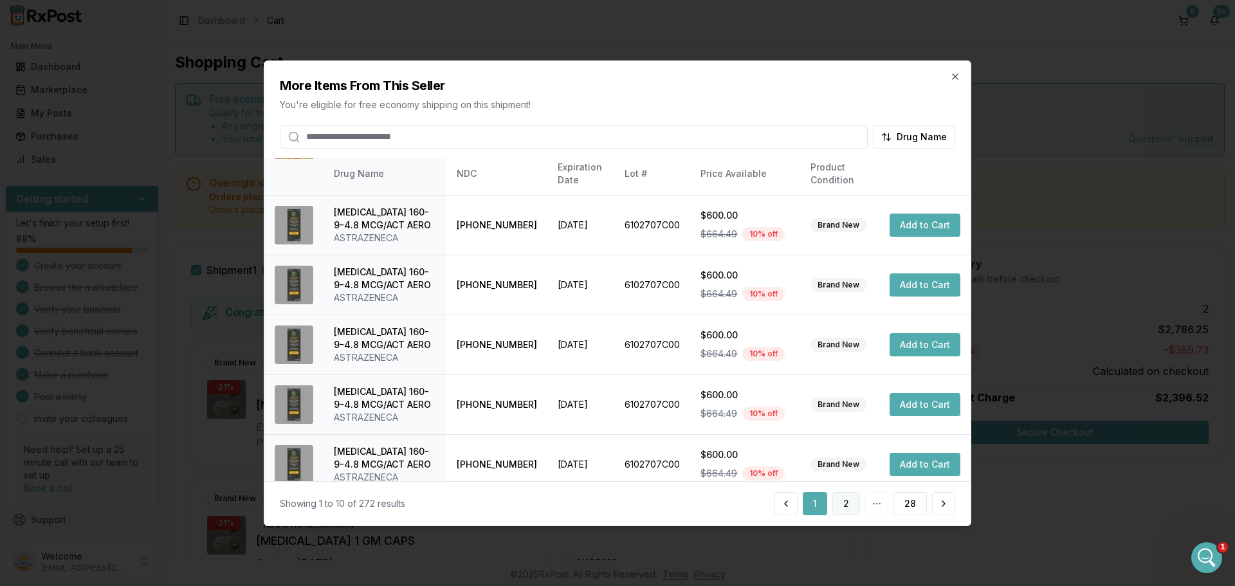
click at [846, 502] on button "2" at bounding box center [846, 503] width 28 height 23
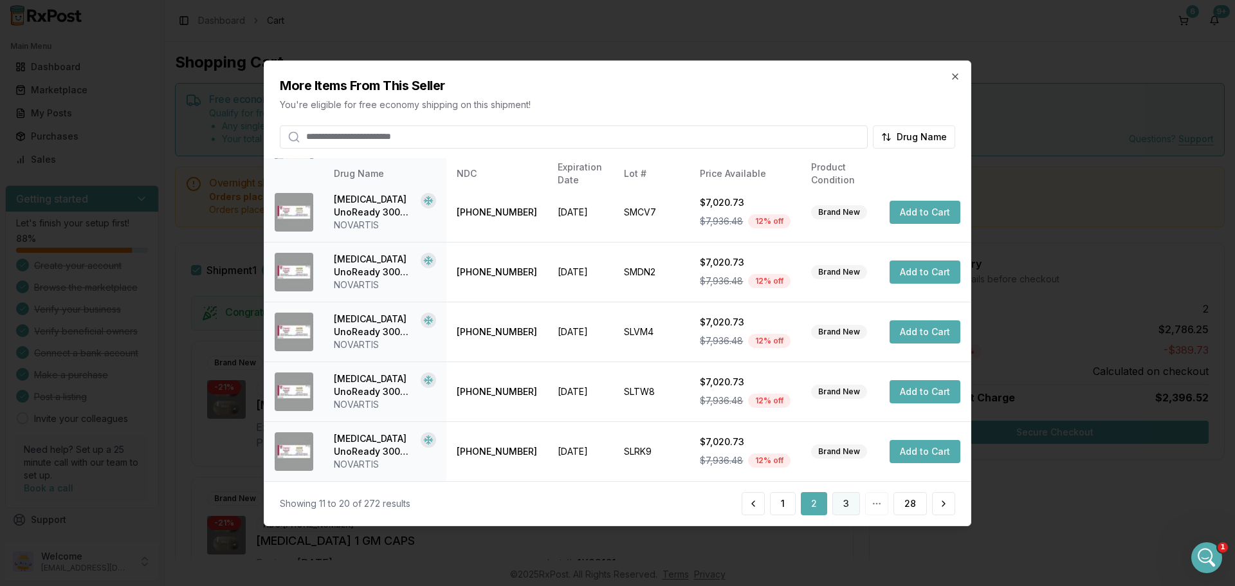
click at [846, 508] on button "3" at bounding box center [846, 503] width 28 height 23
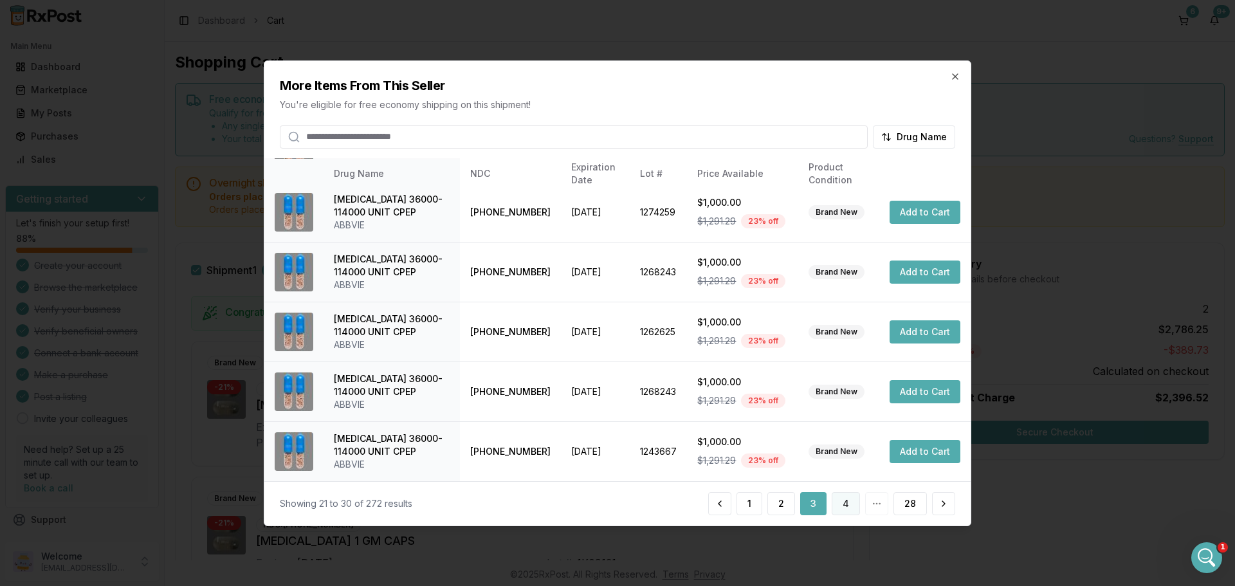
click at [851, 505] on button "4" at bounding box center [845, 503] width 28 height 23
click at [854, 509] on button "5" at bounding box center [846, 503] width 27 height 23
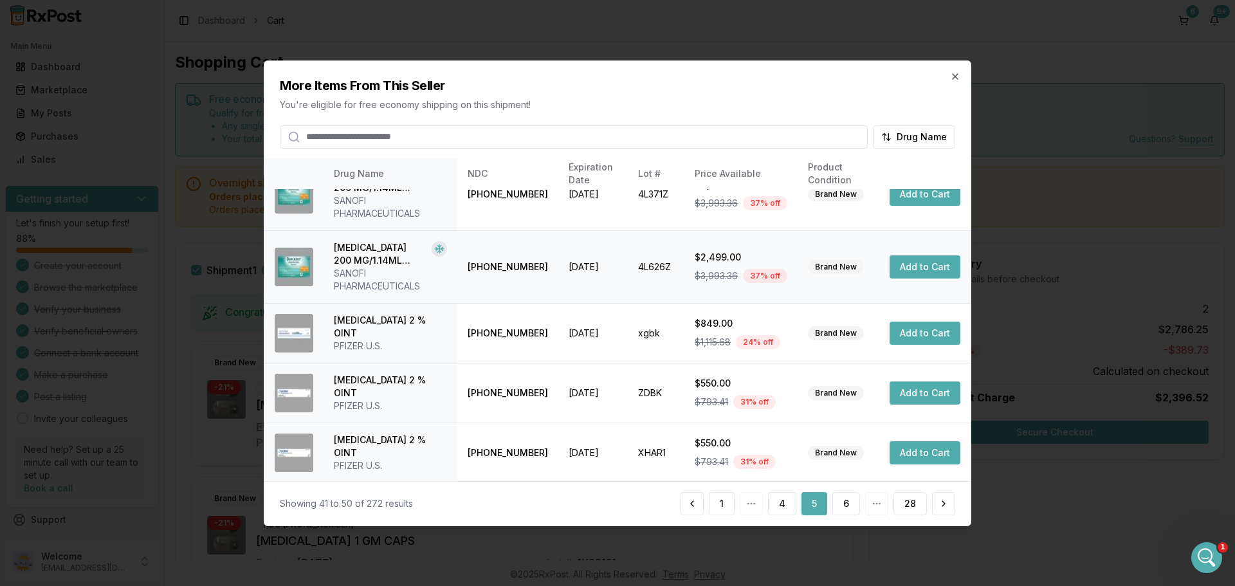
scroll to position [345, 0]
click at [851, 504] on button "6" at bounding box center [846, 503] width 28 height 23
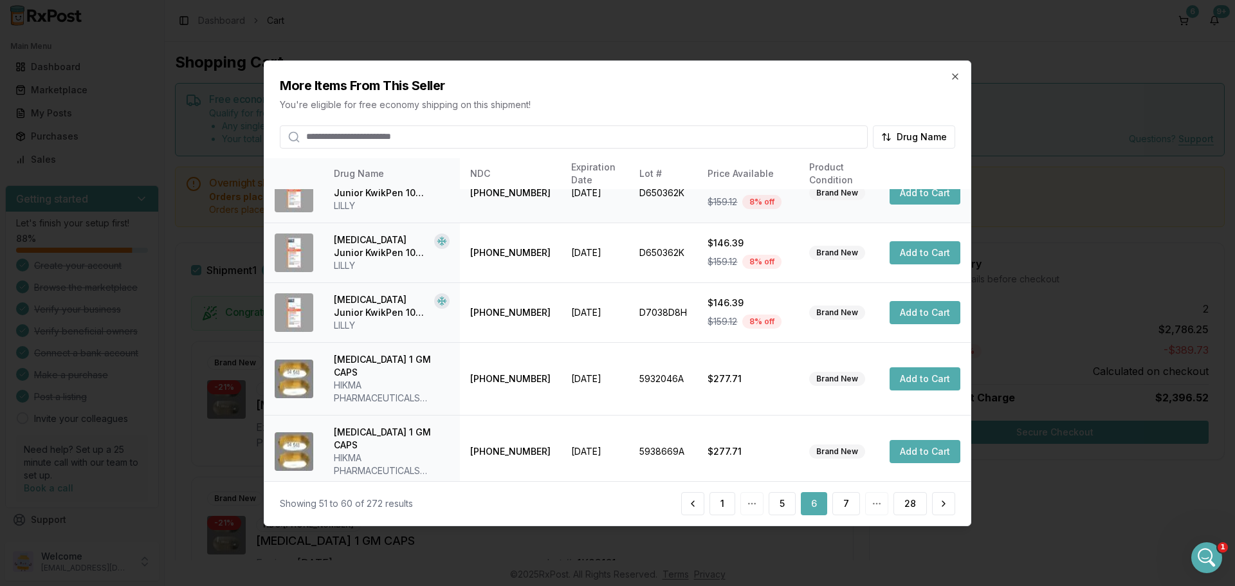
scroll to position [332, 0]
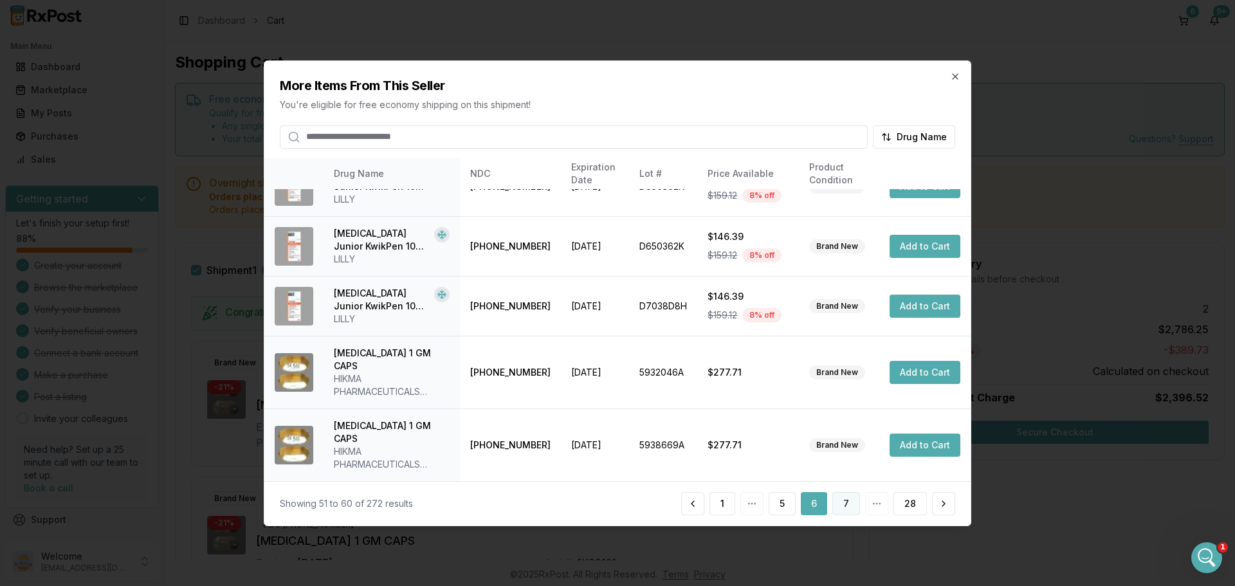
click at [851, 504] on button "7" at bounding box center [846, 503] width 28 height 23
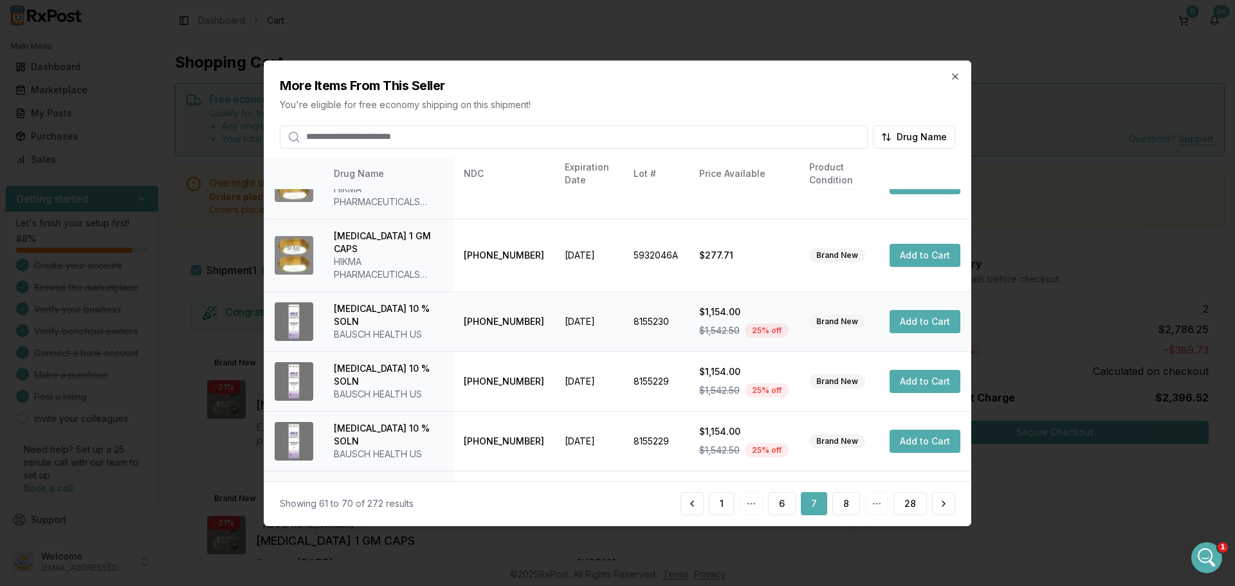
scroll to position [383, 0]
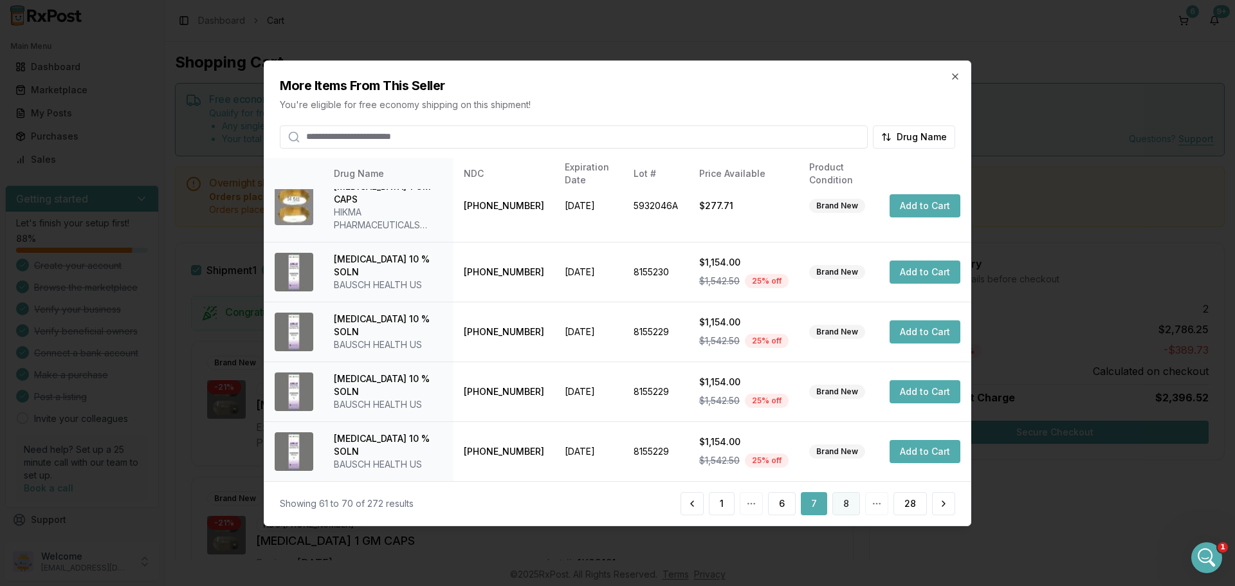
click at [843, 509] on button "8" at bounding box center [846, 503] width 28 height 23
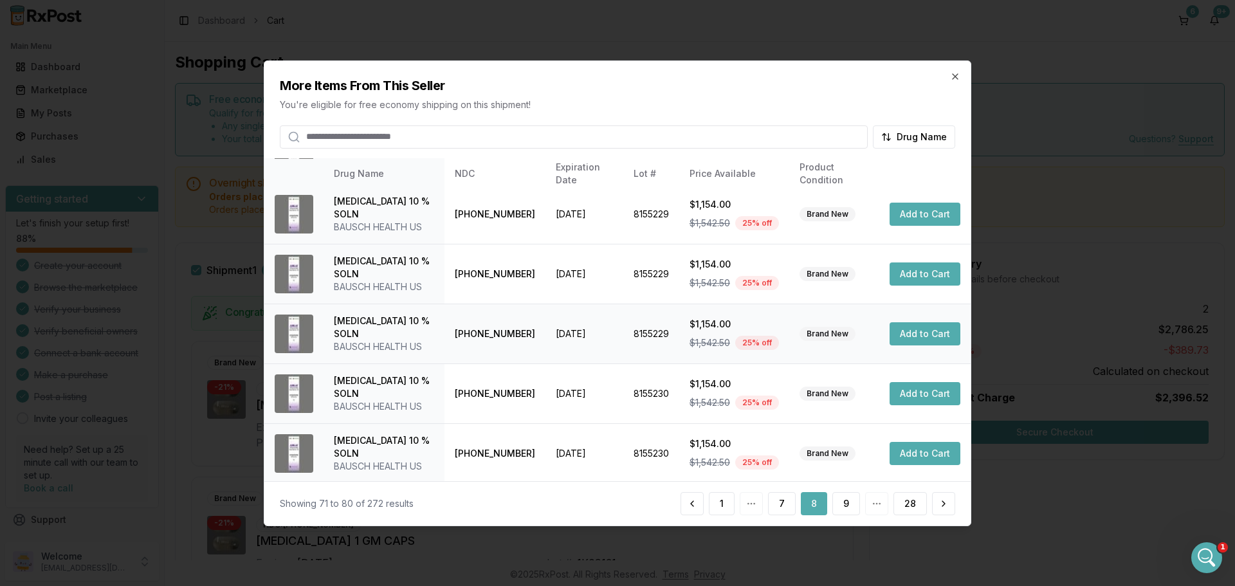
scroll to position [306, 0]
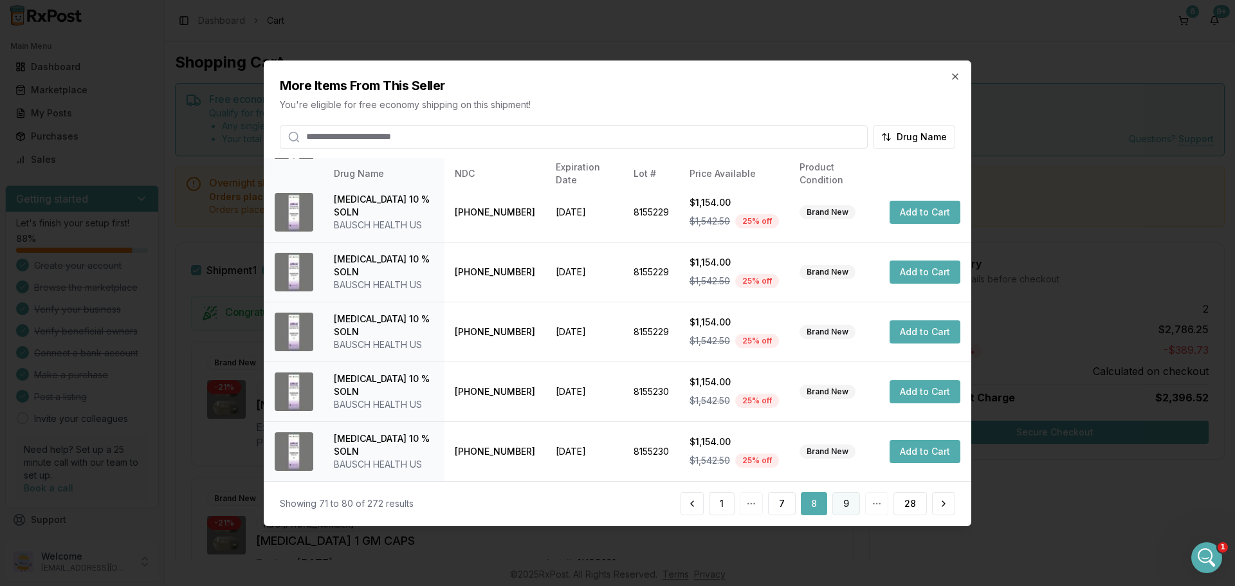
click at [848, 511] on button "9" at bounding box center [846, 503] width 28 height 23
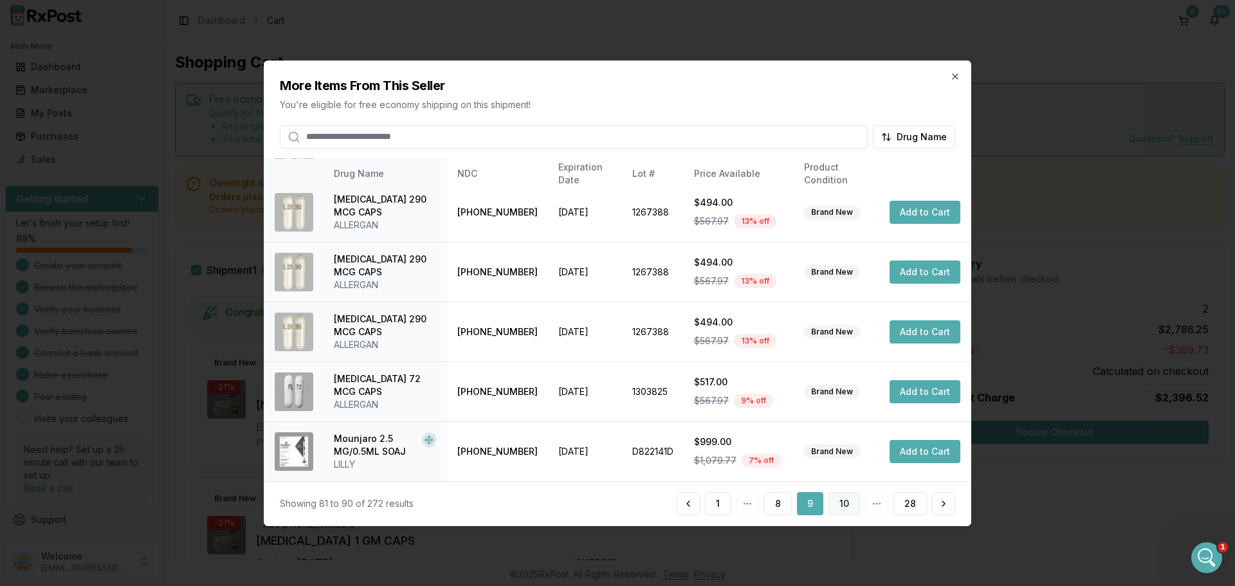
click at [843, 508] on button "10" at bounding box center [844, 503] width 32 height 23
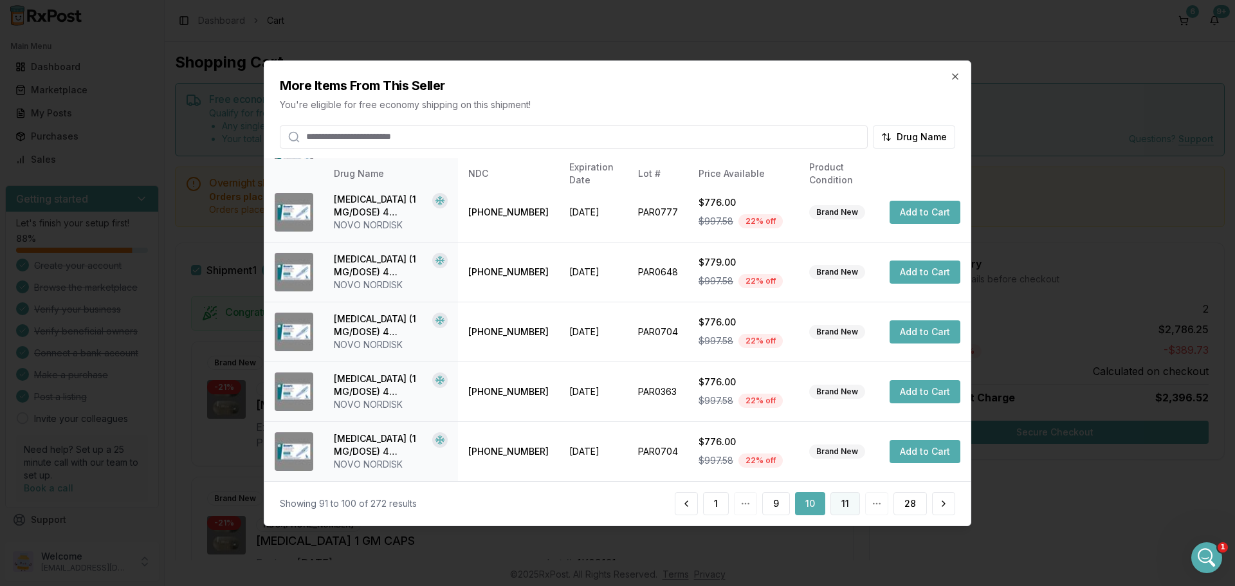
click at [853, 502] on button "11" at bounding box center [845, 503] width 30 height 23
click at [842, 504] on button "12" at bounding box center [844, 503] width 32 height 23
click at [848, 505] on button "13" at bounding box center [844, 503] width 32 height 23
click at [846, 493] on button "14" at bounding box center [844, 503] width 32 height 23
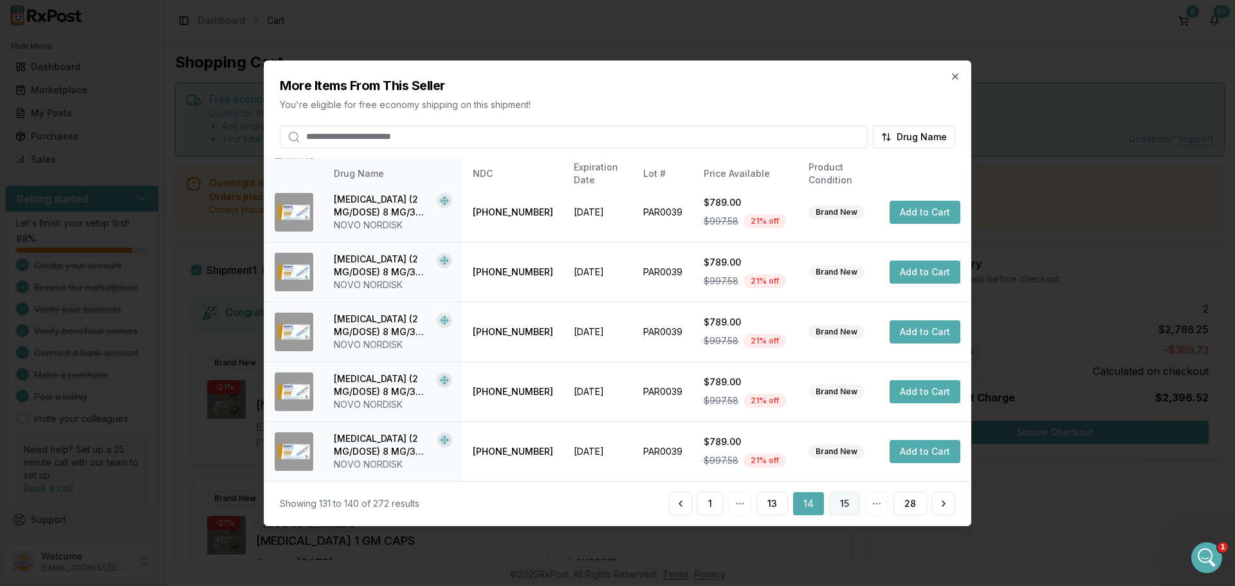
click at [842, 502] on button "15" at bounding box center [844, 503] width 31 height 23
click at [846, 502] on button "16" at bounding box center [844, 503] width 32 height 23
click at [844, 497] on button "17" at bounding box center [844, 503] width 32 height 23
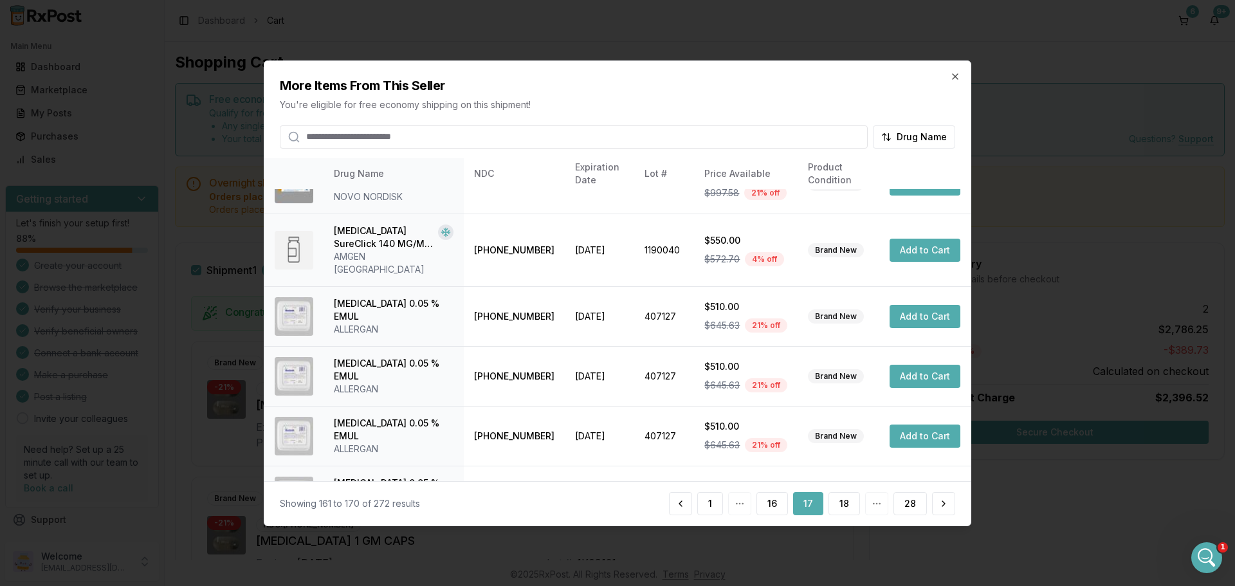
scroll to position [214, 0]
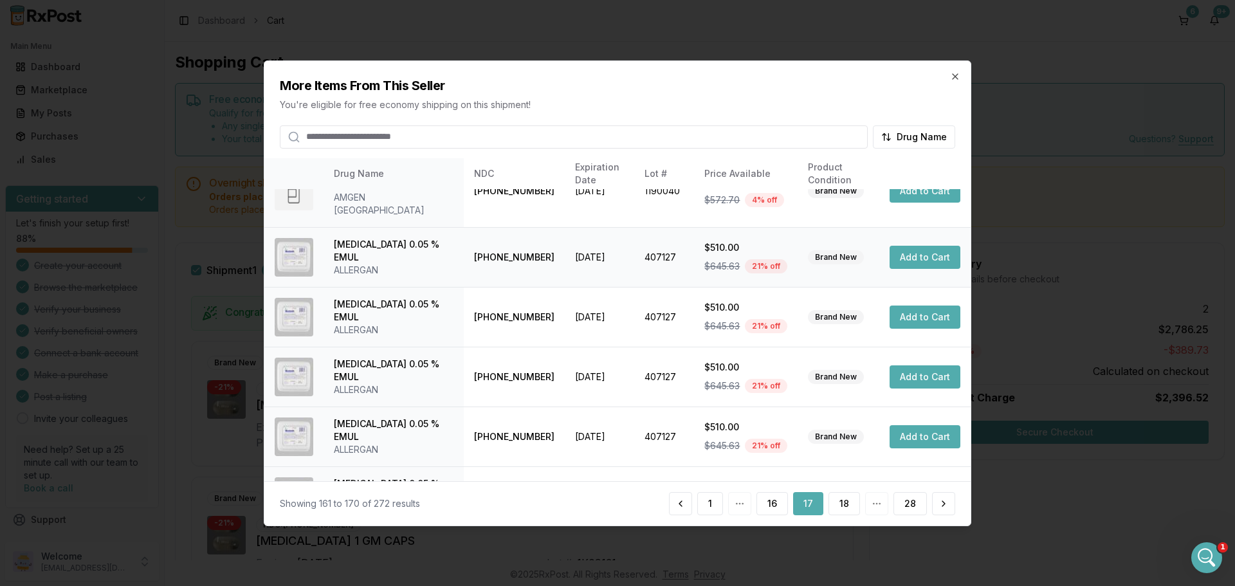
click at [914, 246] on button "Add to Cart" at bounding box center [924, 257] width 71 height 23
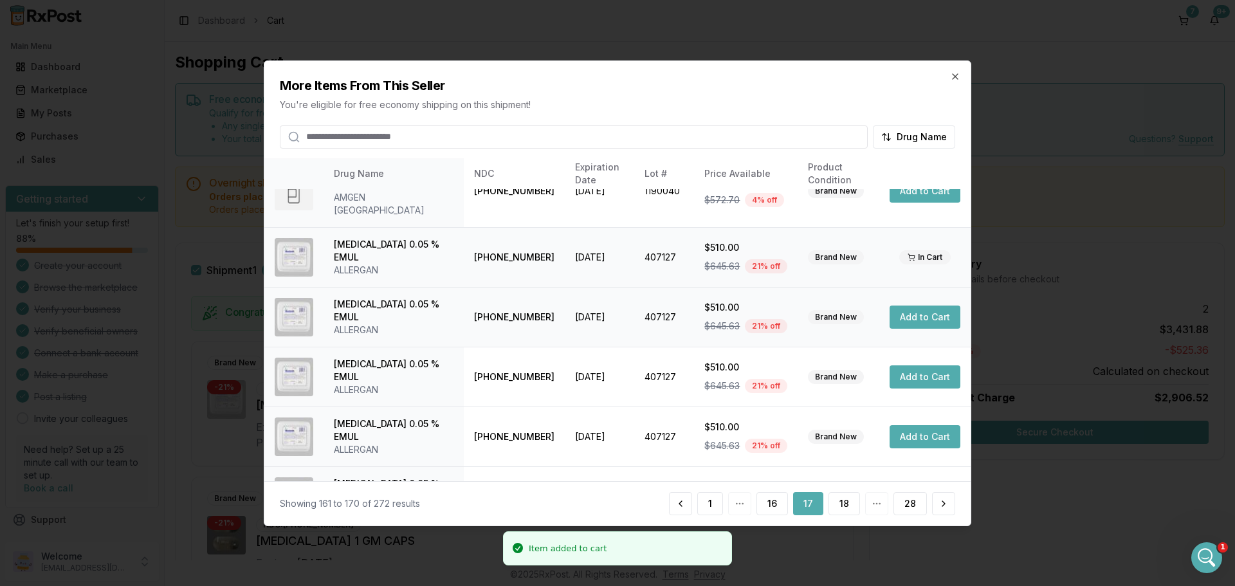
click at [915, 305] on button "Add to Cart" at bounding box center [924, 316] width 71 height 23
click at [925, 365] on button "Add to Cart" at bounding box center [924, 376] width 71 height 23
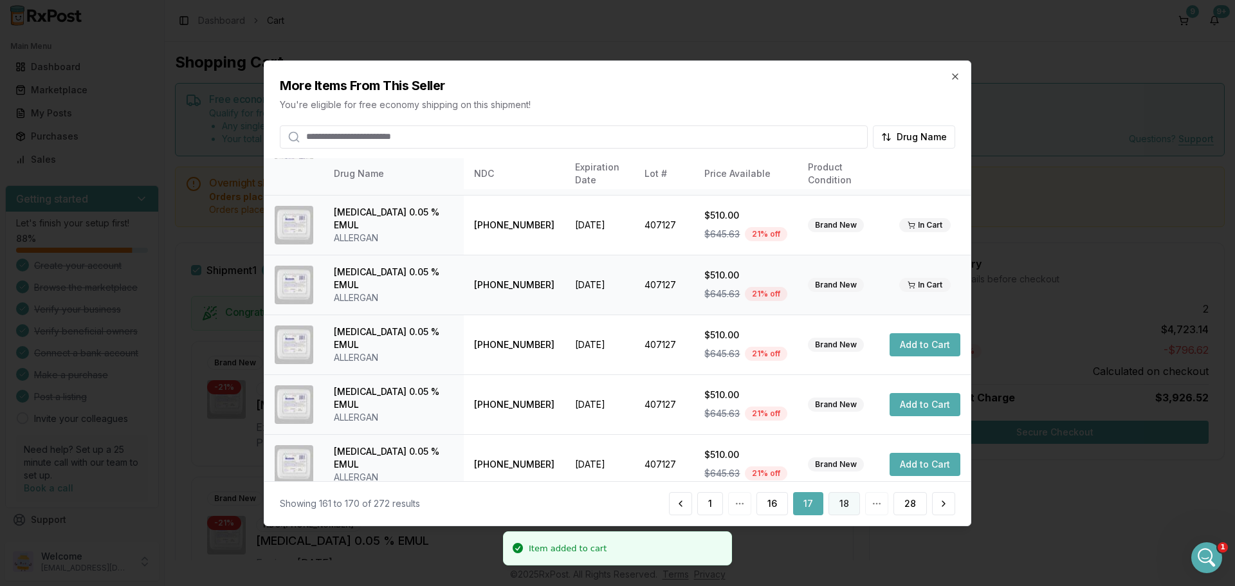
click at [843, 506] on button "18" at bounding box center [844, 503] width 32 height 23
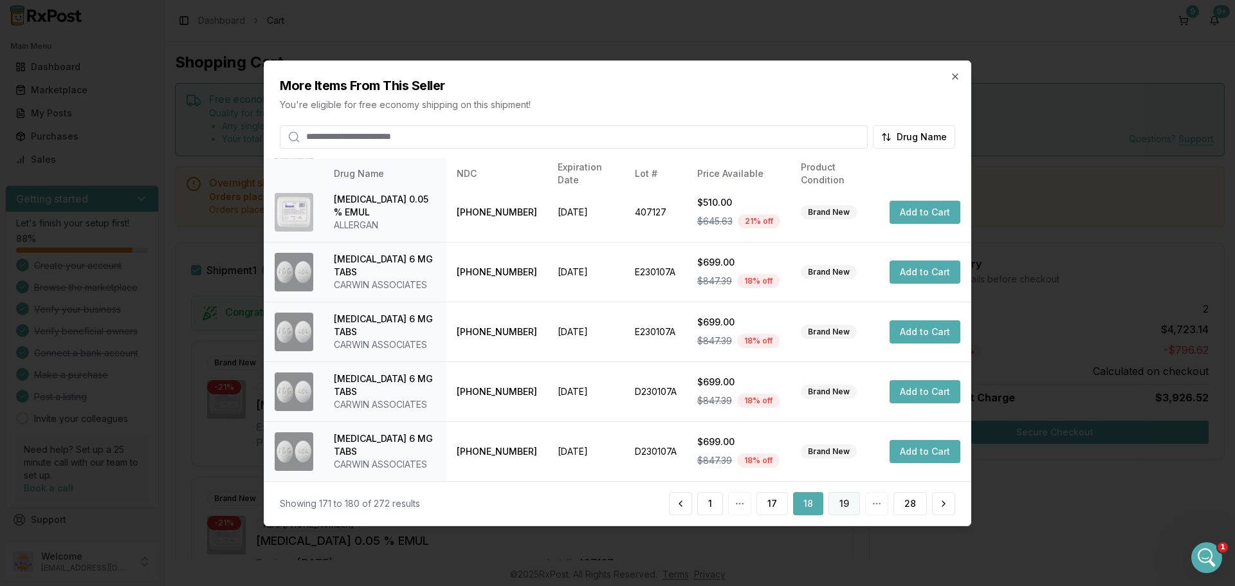
click at [846, 507] on button "19" at bounding box center [844, 503] width 32 height 23
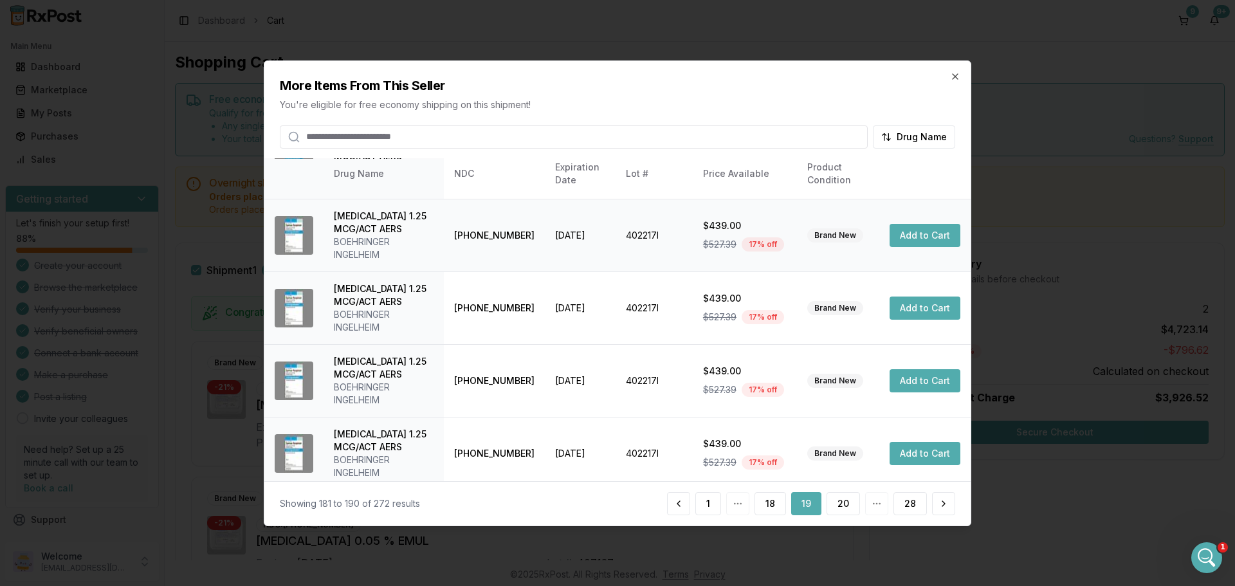
scroll to position [409, 0]
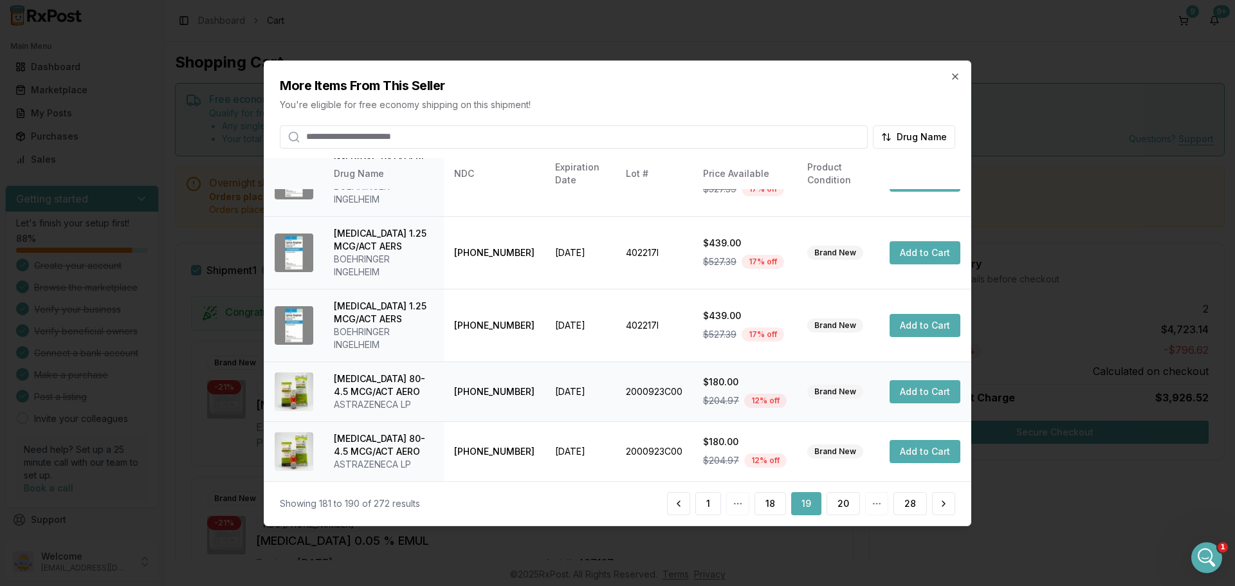
click at [912, 398] on button "Add to Cart" at bounding box center [924, 391] width 71 height 23
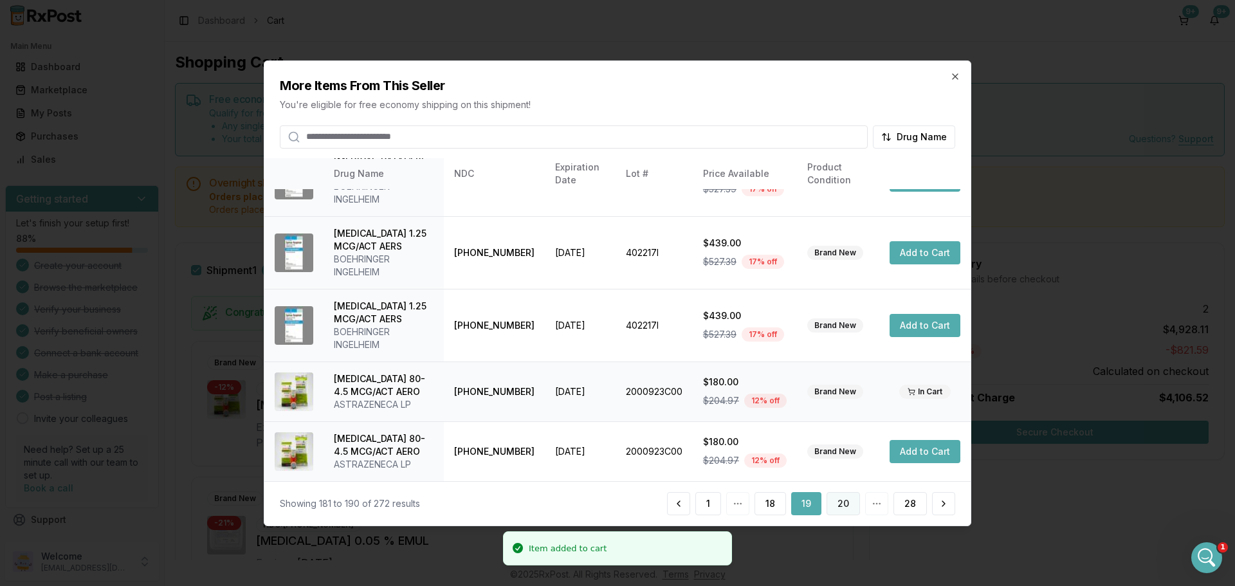
click at [842, 498] on button "20" at bounding box center [842, 503] width 33 height 23
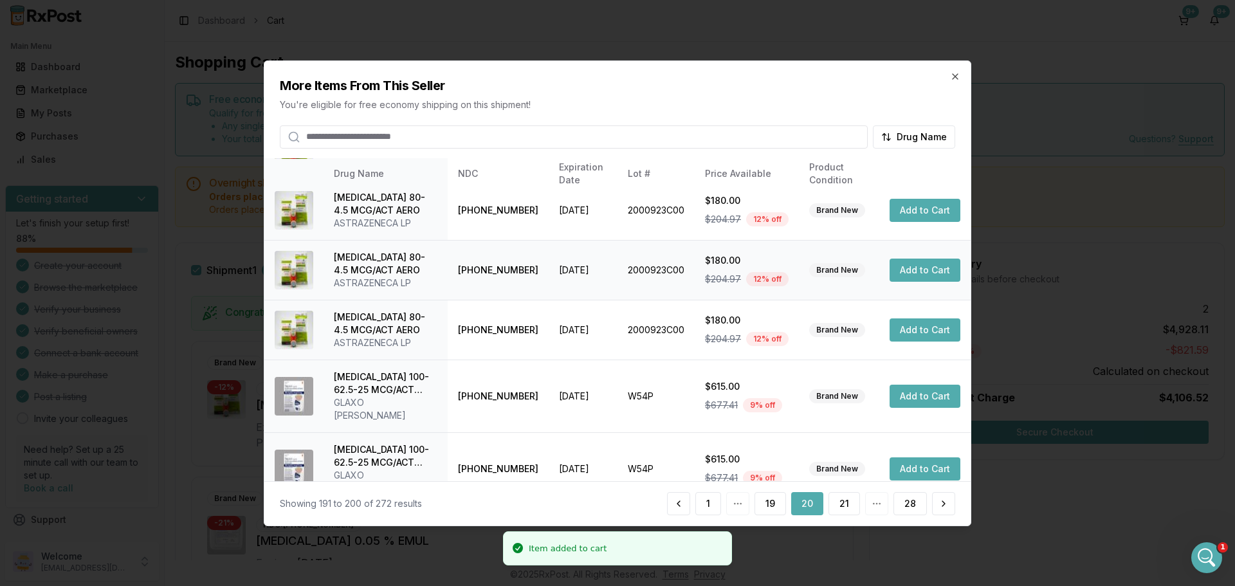
scroll to position [306, 0]
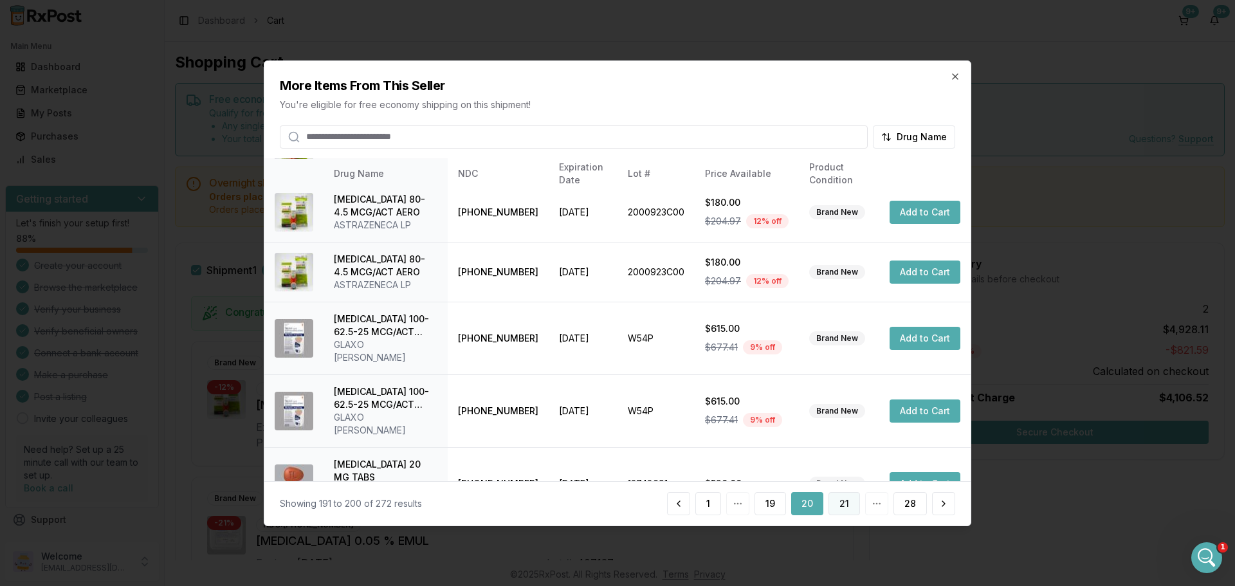
click at [845, 506] on button "21" at bounding box center [844, 503] width 32 height 23
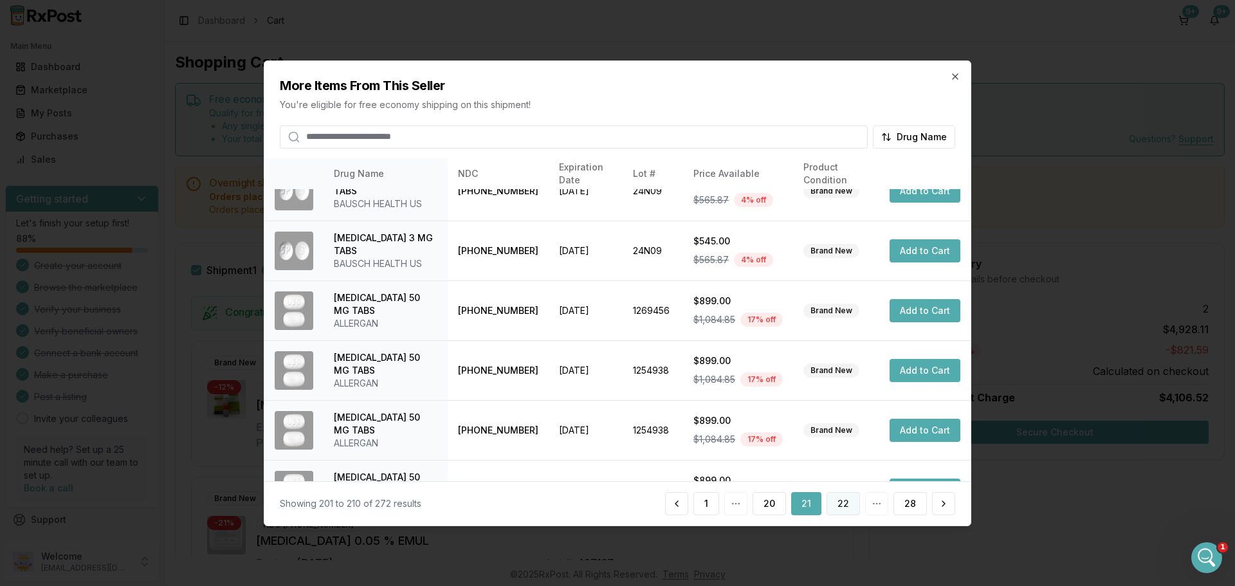
click at [842, 503] on button "22" at bounding box center [842, 503] width 33 height 23
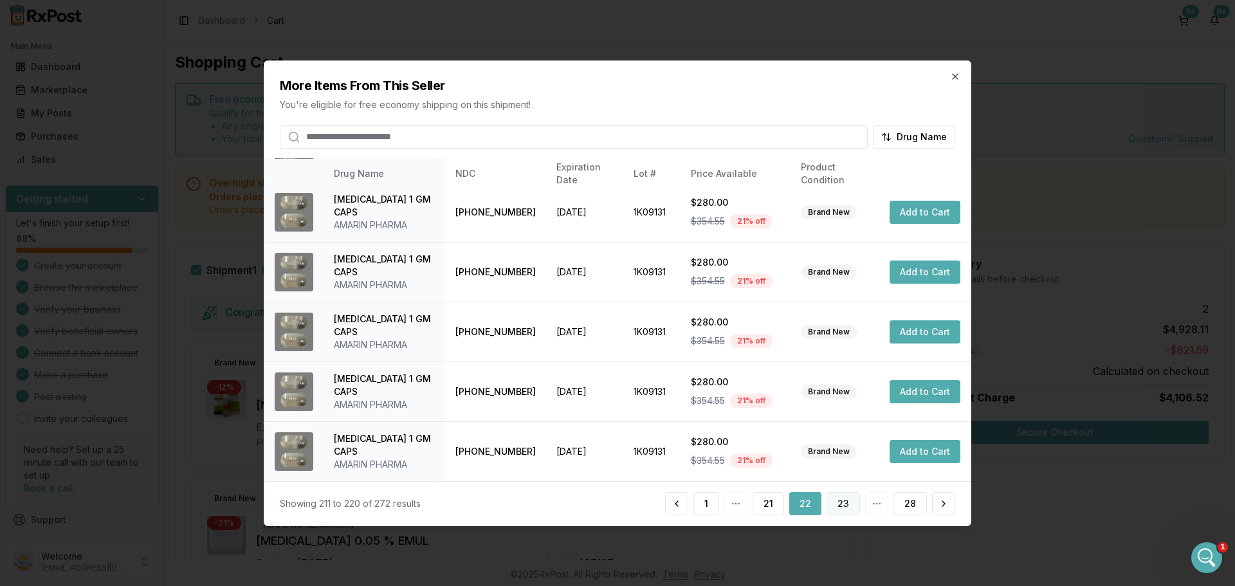
click at [846, 511] on button "23" at bounding box center [842, 503] width 33 height 23
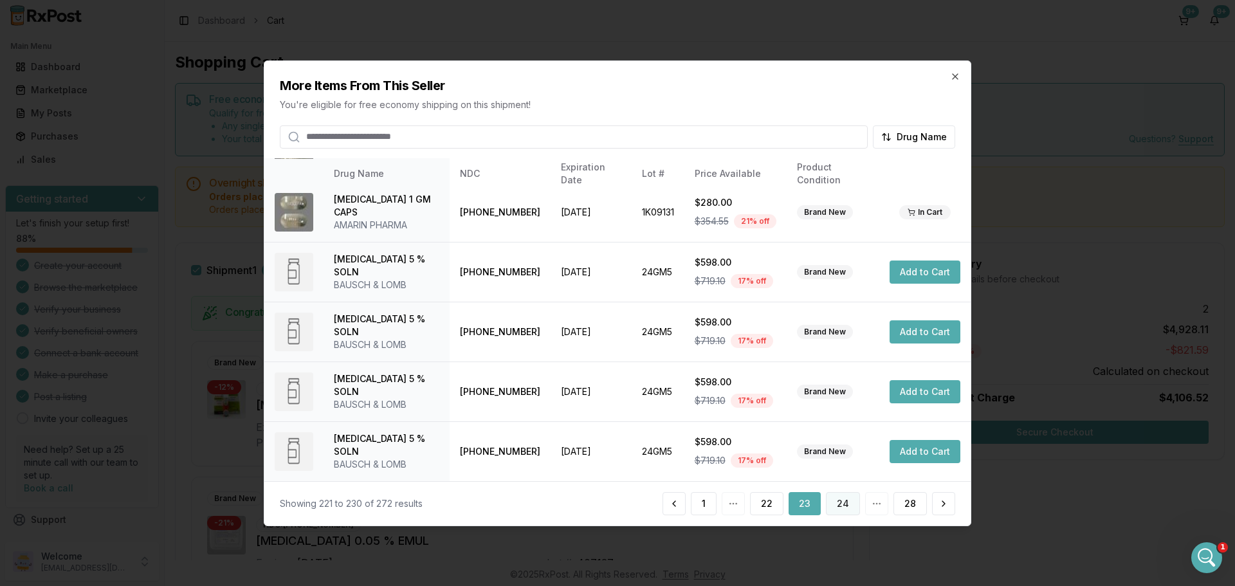
click at [842, 511] on button "24" at bounding box center [843, 503] width 34 height 23
click at [851, 505] on button "25" at bounding box center [843, 503] width 33 height 23
click at [837, 520] on div "Showing 241 to 250 of 272 results 1 24 25 26 28" at bounding box center [617, 503] width 706 height 44
click at [847, 497] on button "26" at bounding box center [842, 503] width 33 height 23
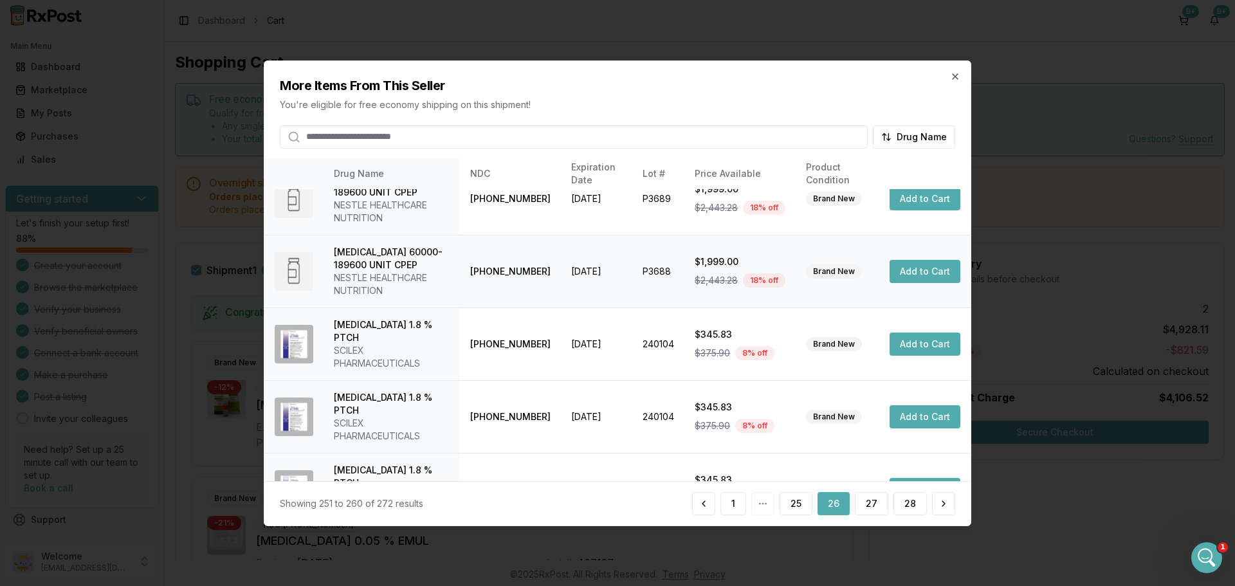
scroll to position [396, 0]
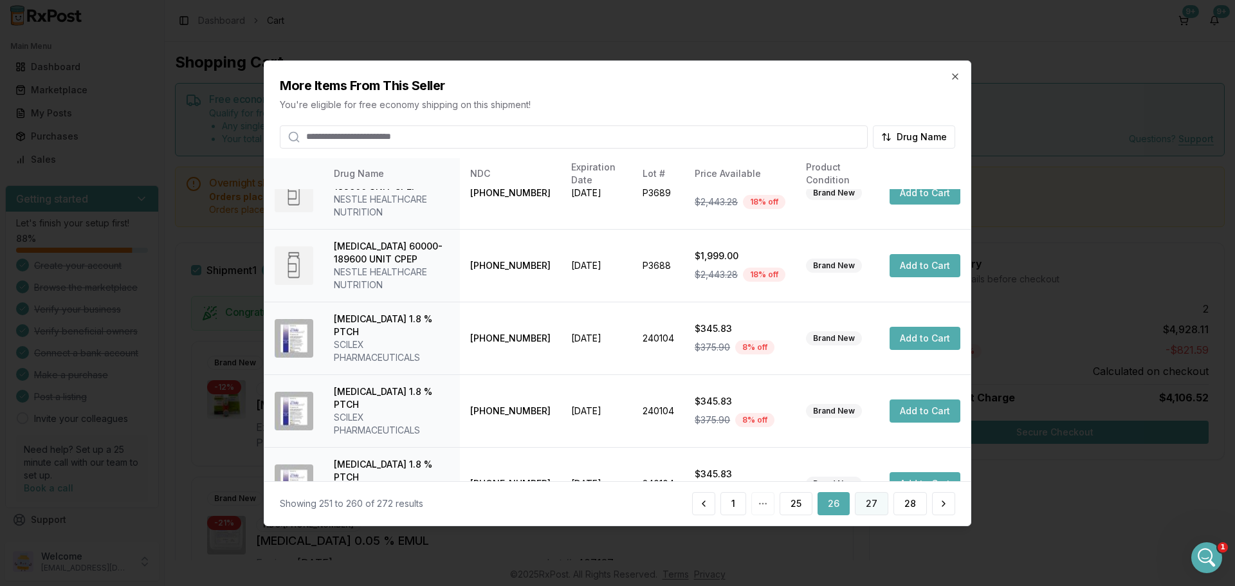
click at [873, 507] on button "27" at bounding box center [871, 503] width 33 height 23
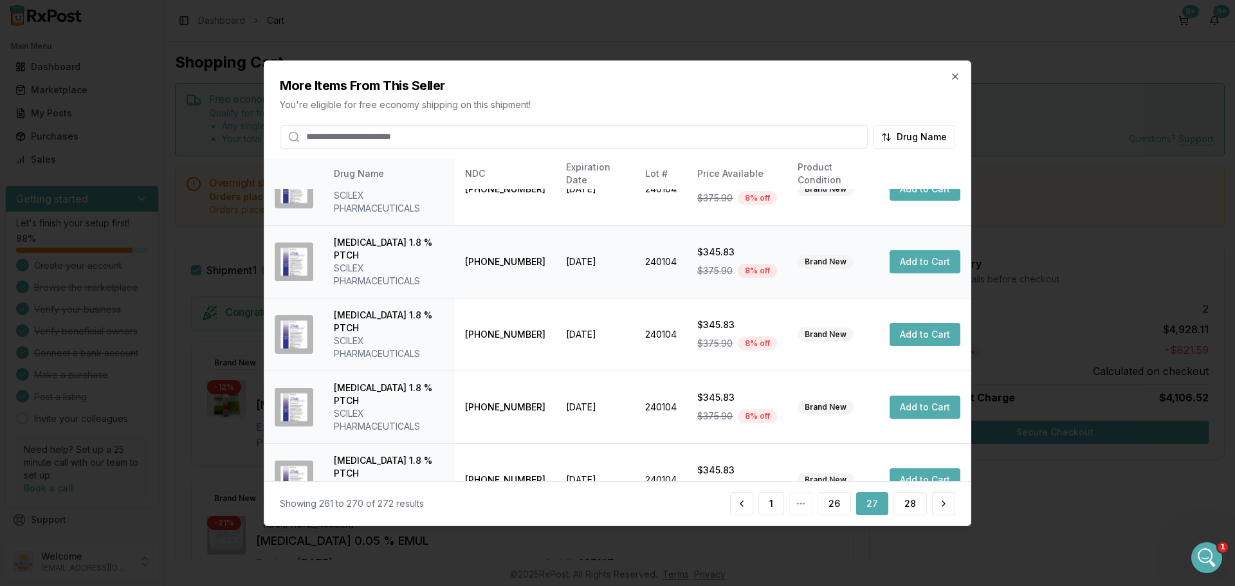
scroll to position [306, 0]
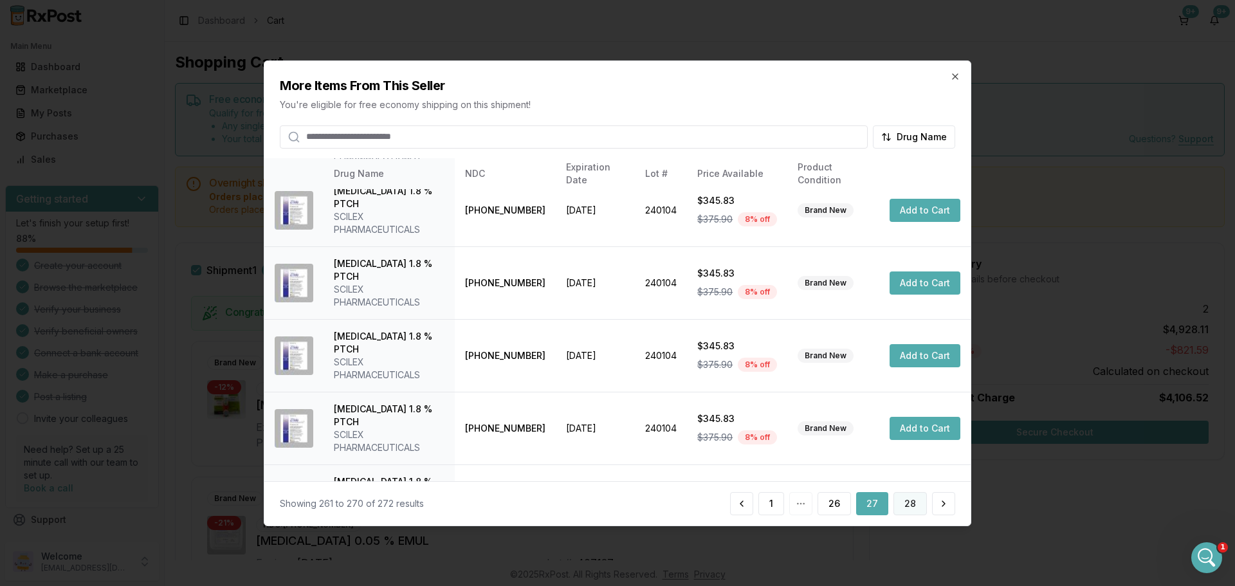
click at [907, 507] on button "28" at bounding box center [909, 503] width 33 height 23
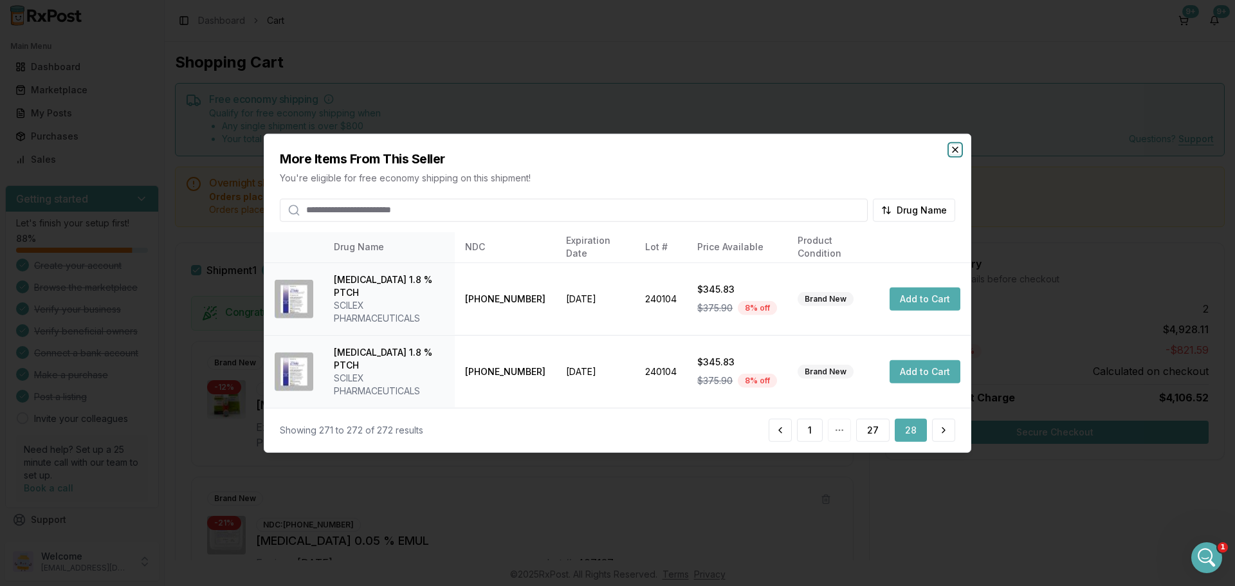
click at [958, 152] on icon "button" at bounding box center [954, 149] width 5 height 5
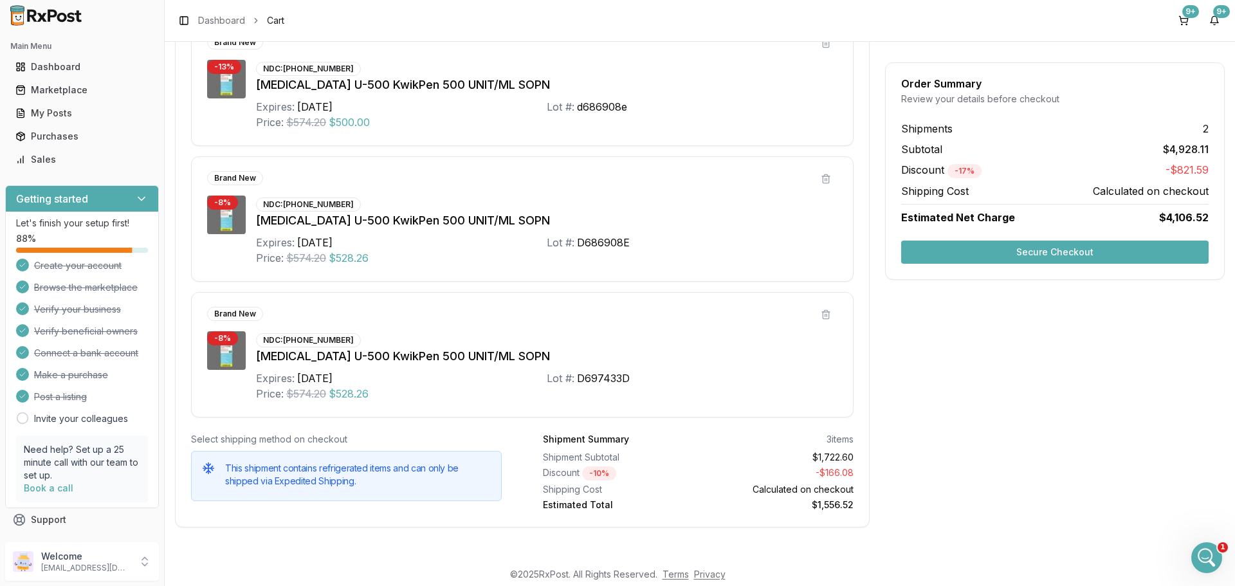
scroll to position [1204, 0]
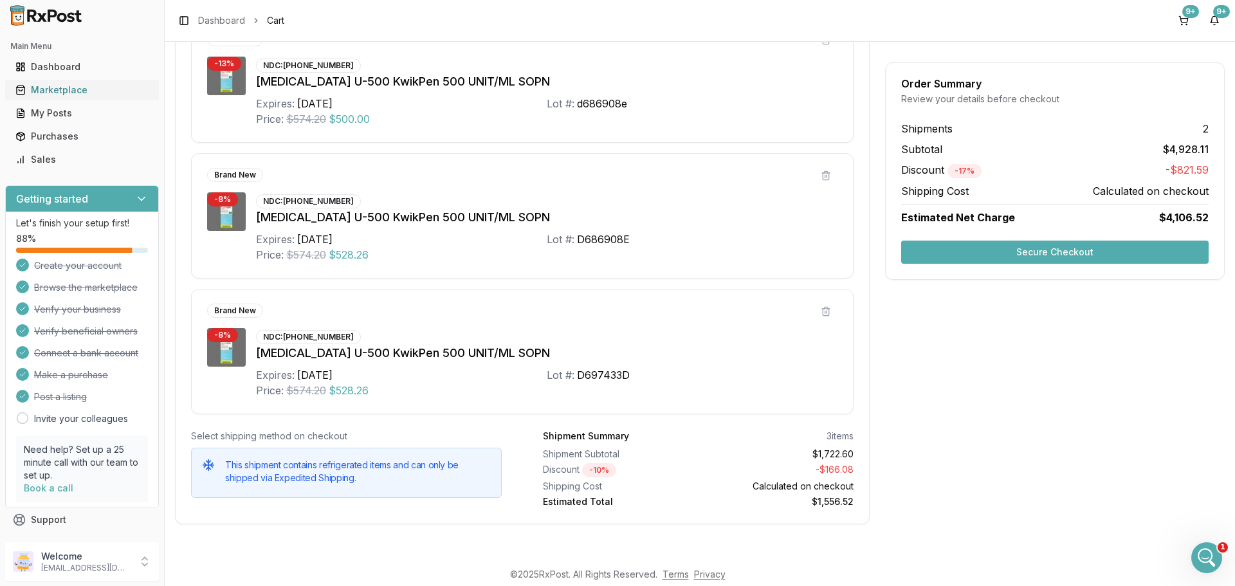
click at [86, 81] on link "Marketplace" at bounding box center [81, 89] width 143 height 23
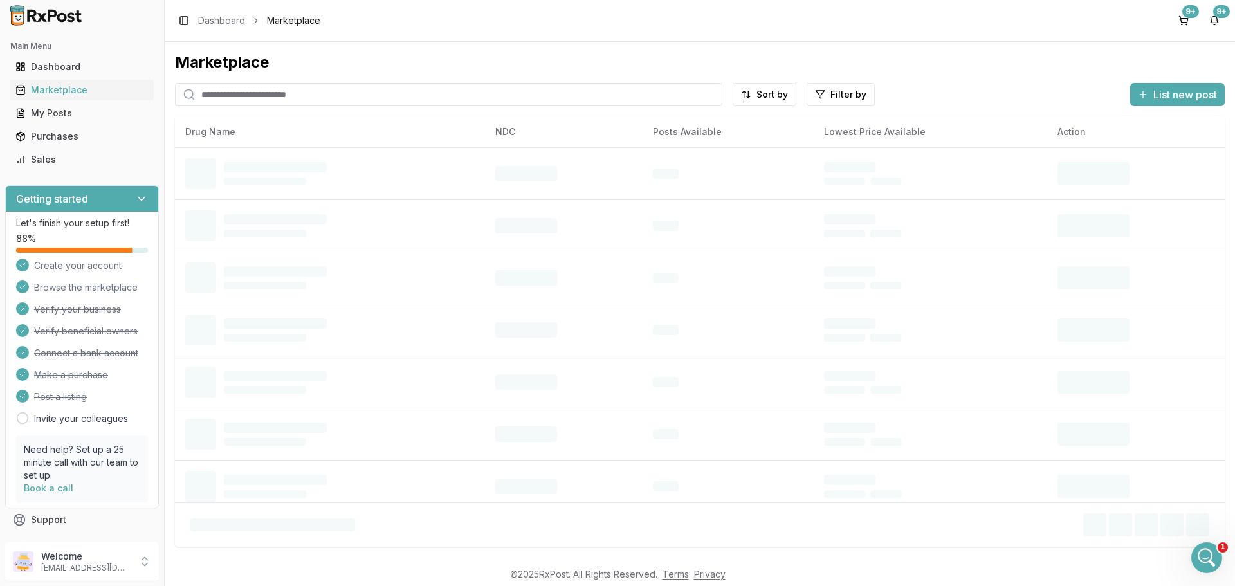
click at [305, 98] on input "search" at bounding box center [448, 94] width 547 height 23
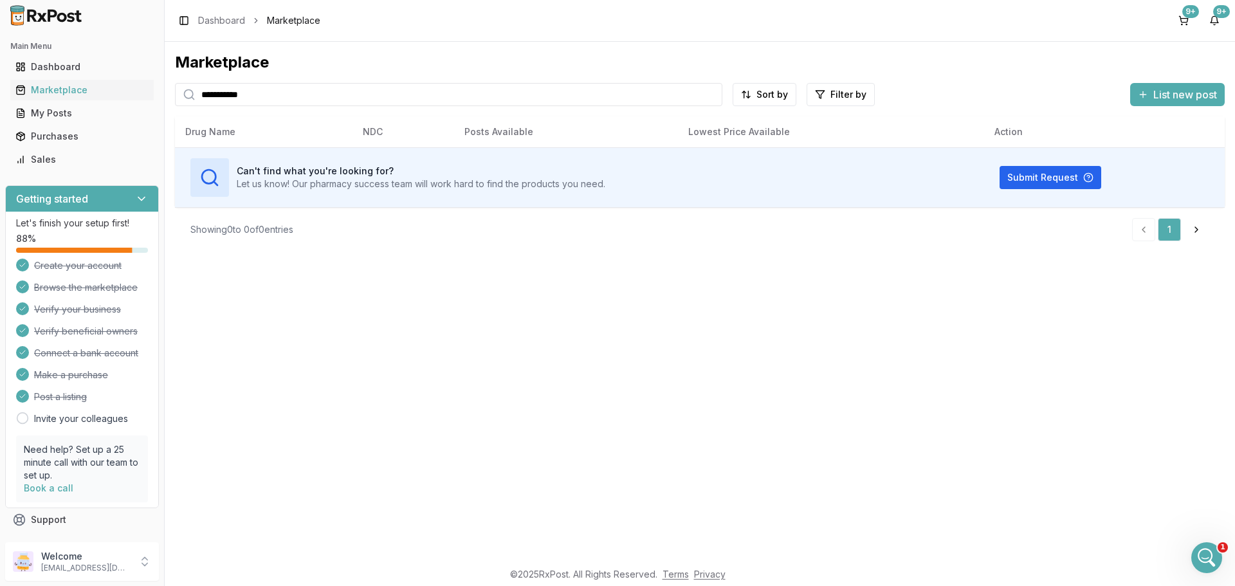
click at [255, 97] on input "**********" at bounding box center [448, 94] width 547 height 23
paste input "search"
type input "**********"
click at [66, 140] on div "Purchases" at bounding box center [81, 136] width 133 height 13
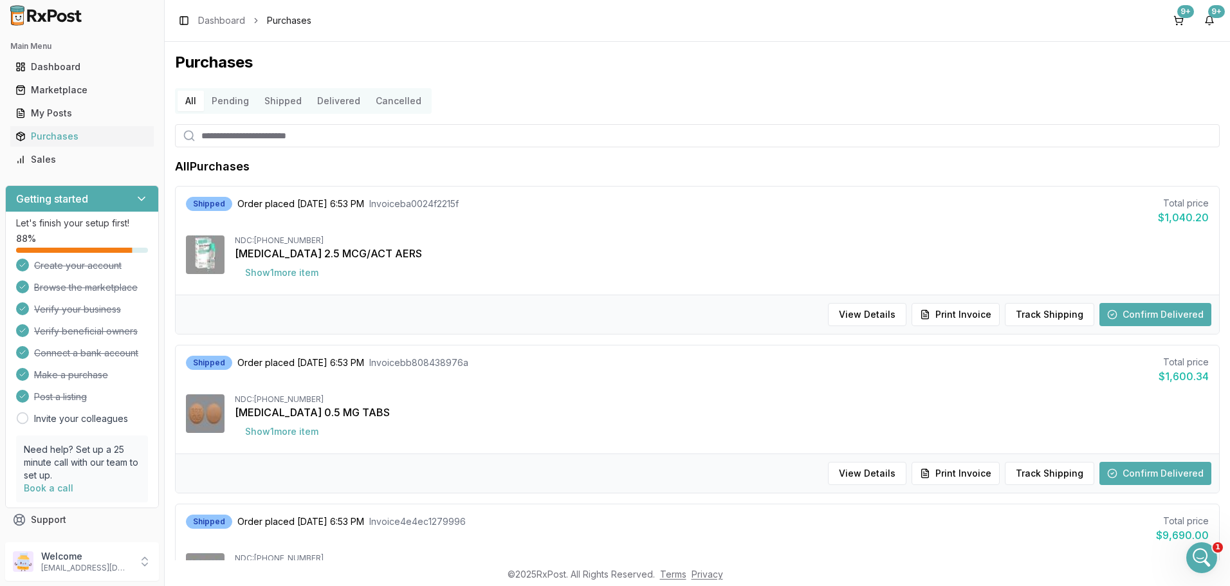
click at [244, 134] on input "search" at bounding box center [697, 135] width 1044 height 23
paste input "**********"
type input "**********"
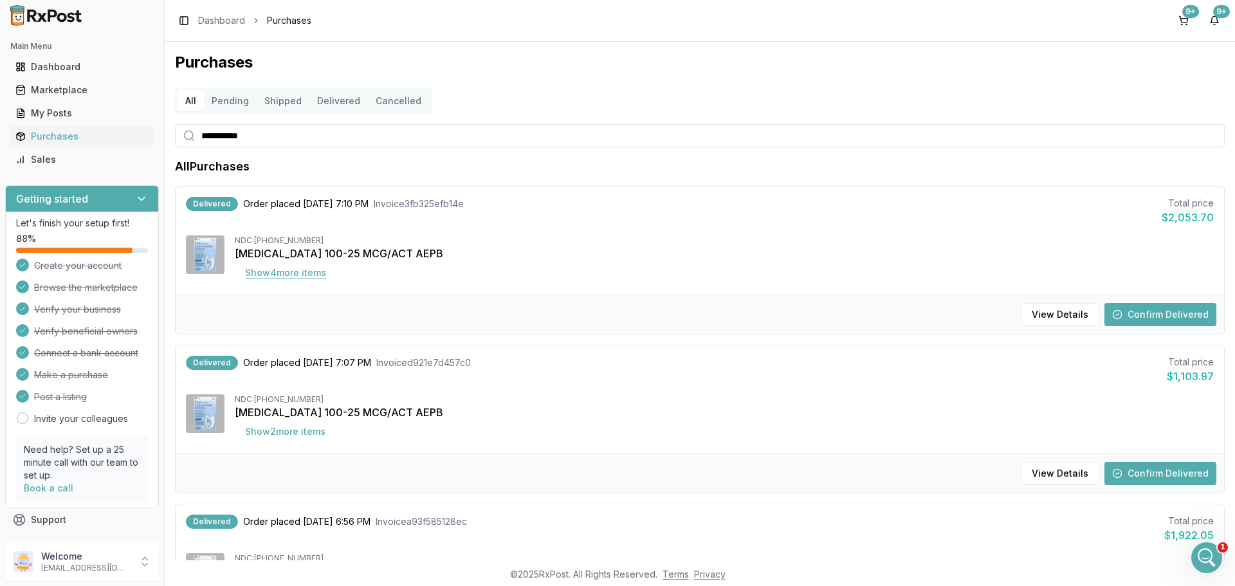
click at [311, 277] on button "Show 4 more item s" at bounding box center [286, 272] width 102 height 23
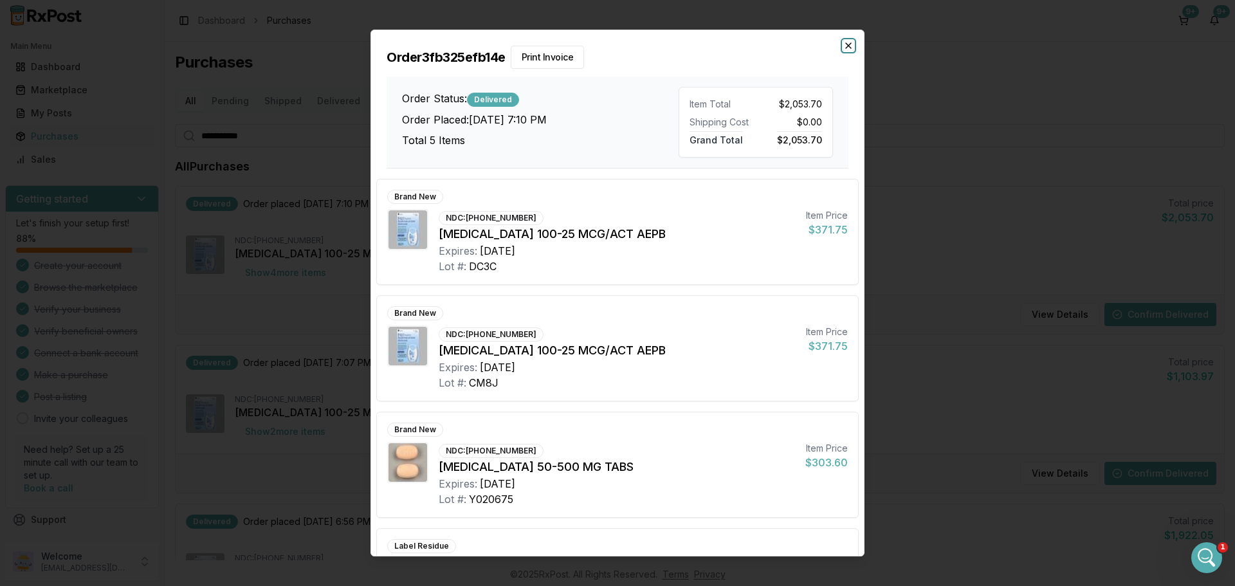
click at [849, 42] on icon "button" at bounding box center [848, 46] width 10 height 10
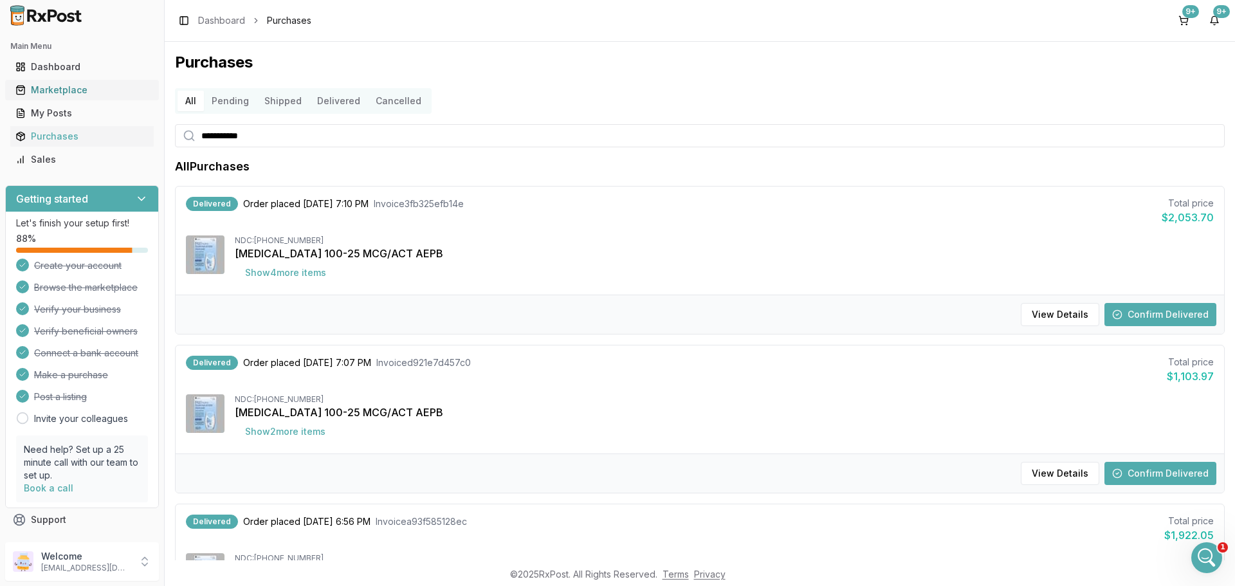
click at [38, 86] on div "Marketplace" at bounding box center [81, 90] width 133 height 13
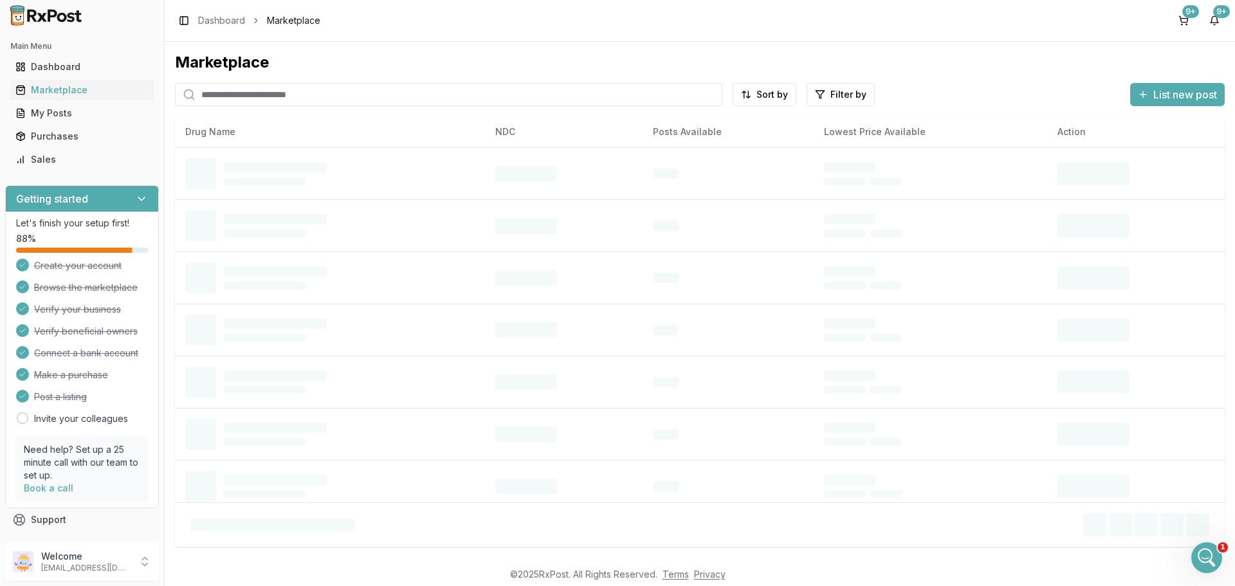
click at [210, 93] on input "search" at bounding box center [448, 94] width 547 height 23
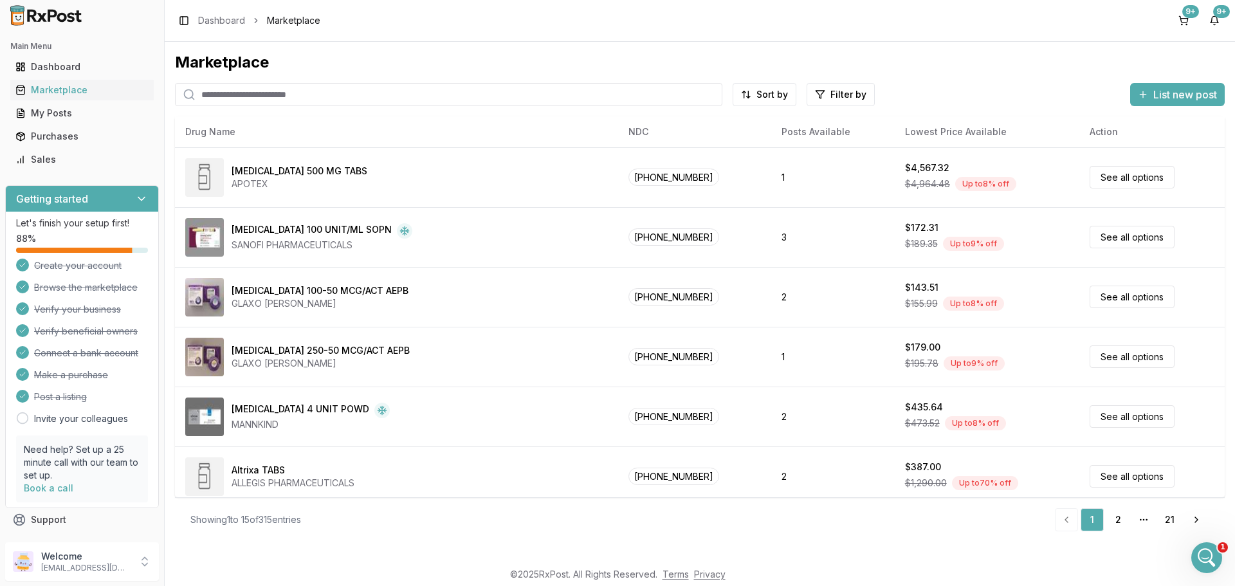
paste input "**********"
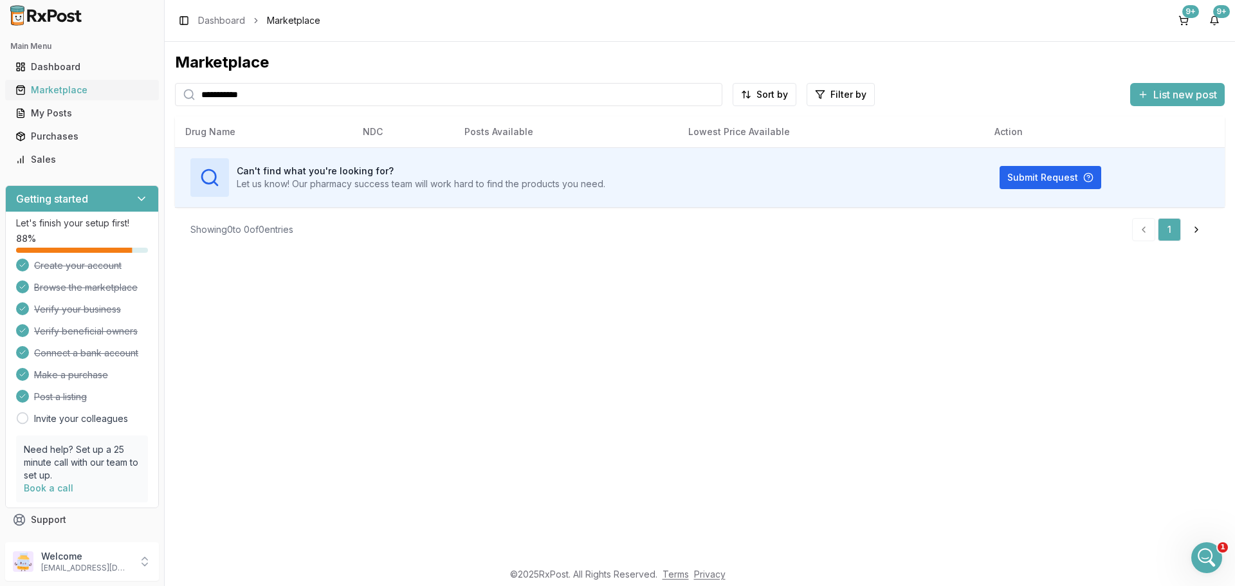
drag, startPoint x: 266, startPoint y: 96, endPoint x: 145, endPoint y: 95, distance: 120.9
click at [145, 93] on div "**********" at bounding box center [617, 293] width 1235 height 586
paste input "search"
type input "**********"
